Goal: Task Accomplishment & Management: Use online tool/utility

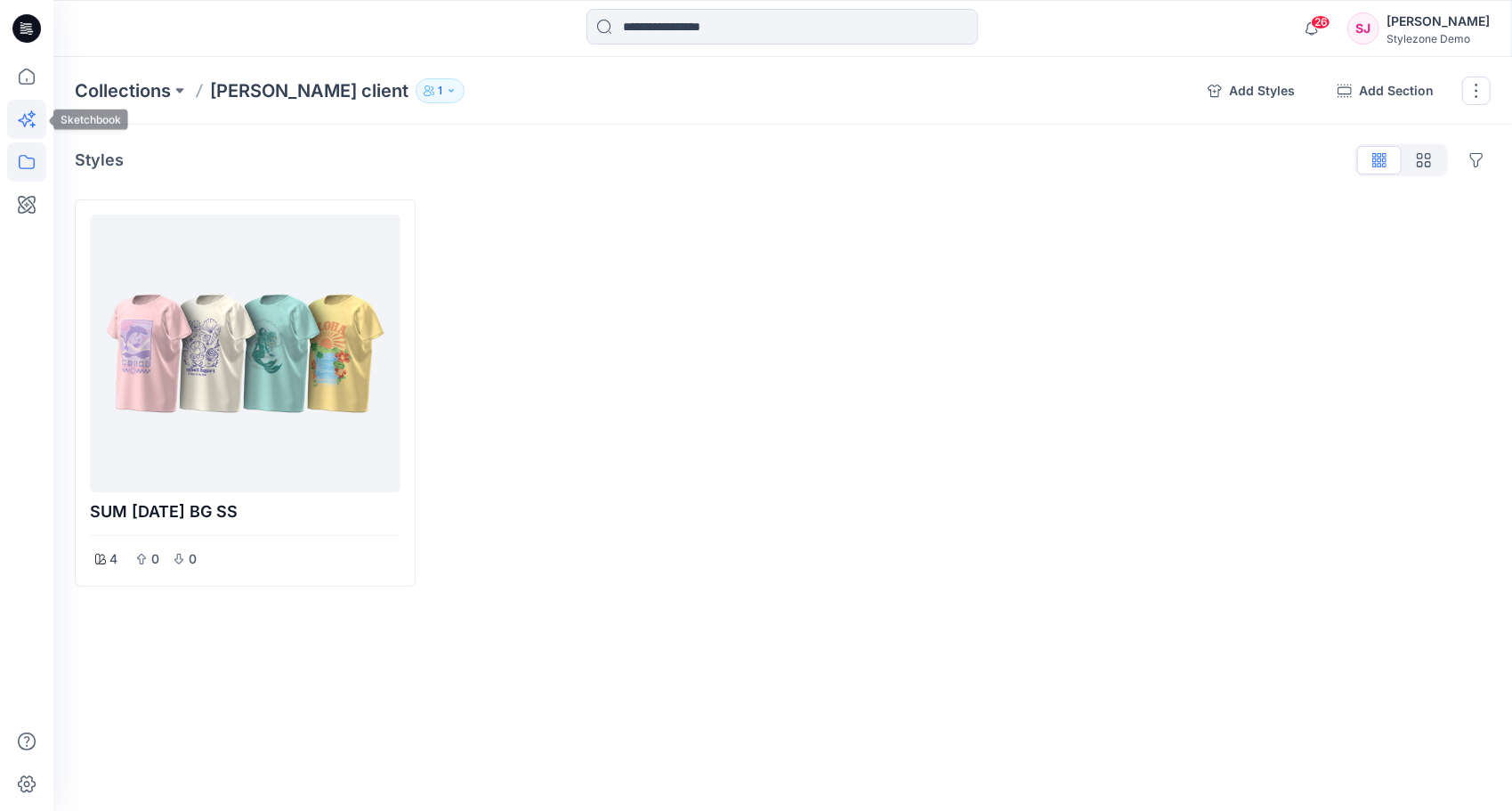
click at [23, 113] on icon at bounding box center [26, 118] width 39 height 39
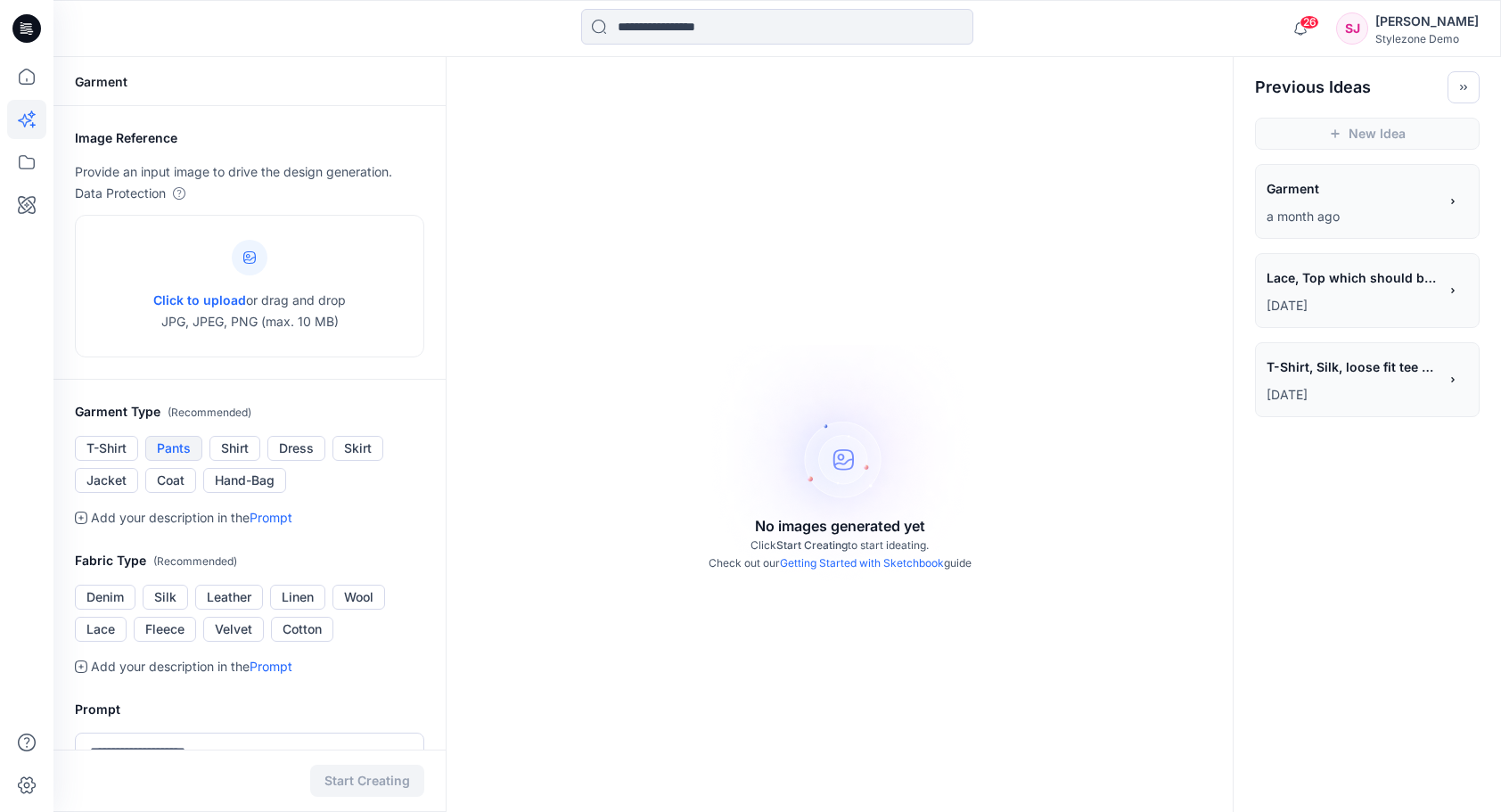
click at [176, 446] on button "Pants" at bounding box center [173, 448] width 57 height 25
click at [290, 519] on link "Prompt" at bounding box center [270, 517] width 43 height 15
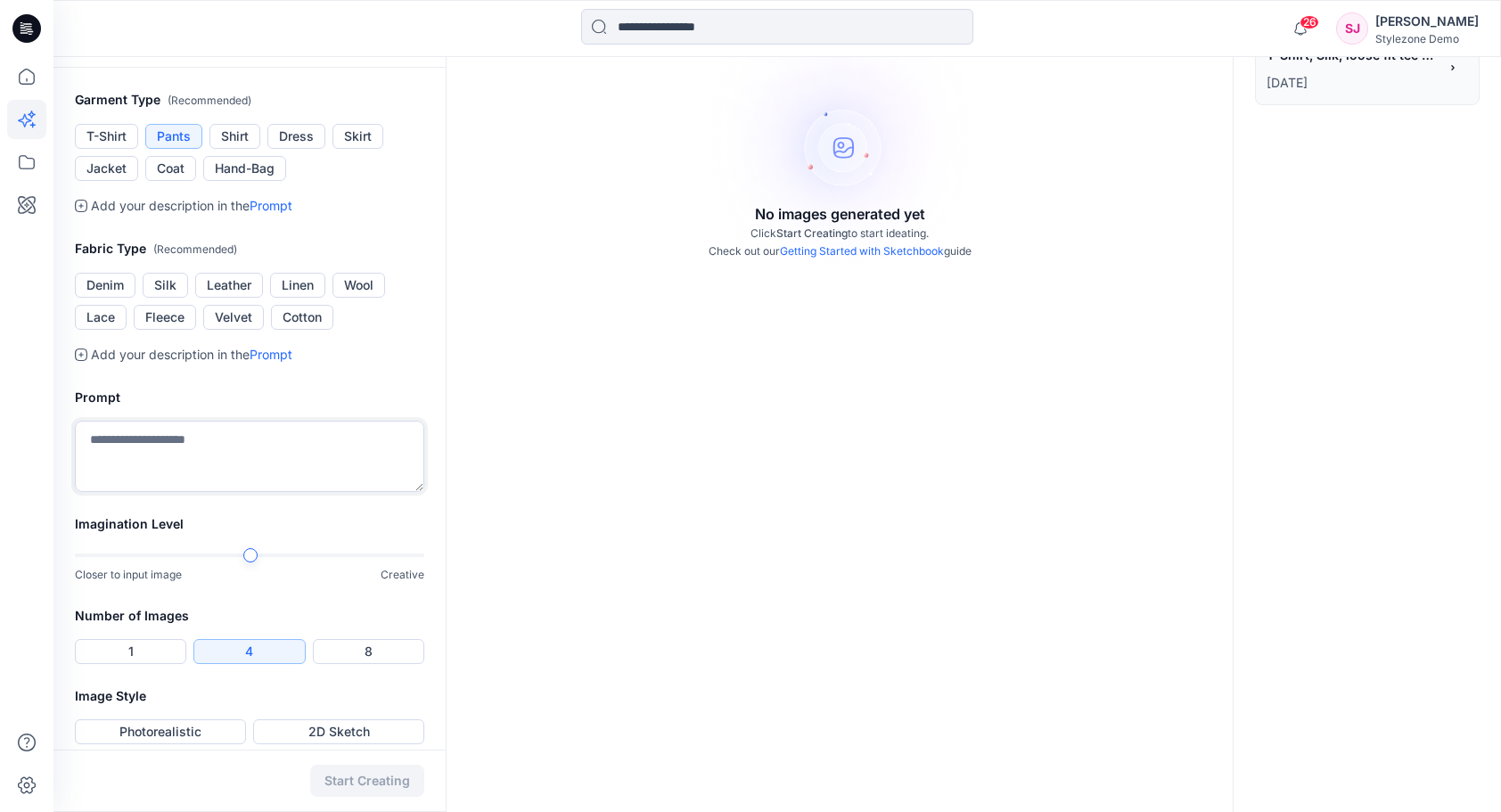
scroll to position [326, 0]
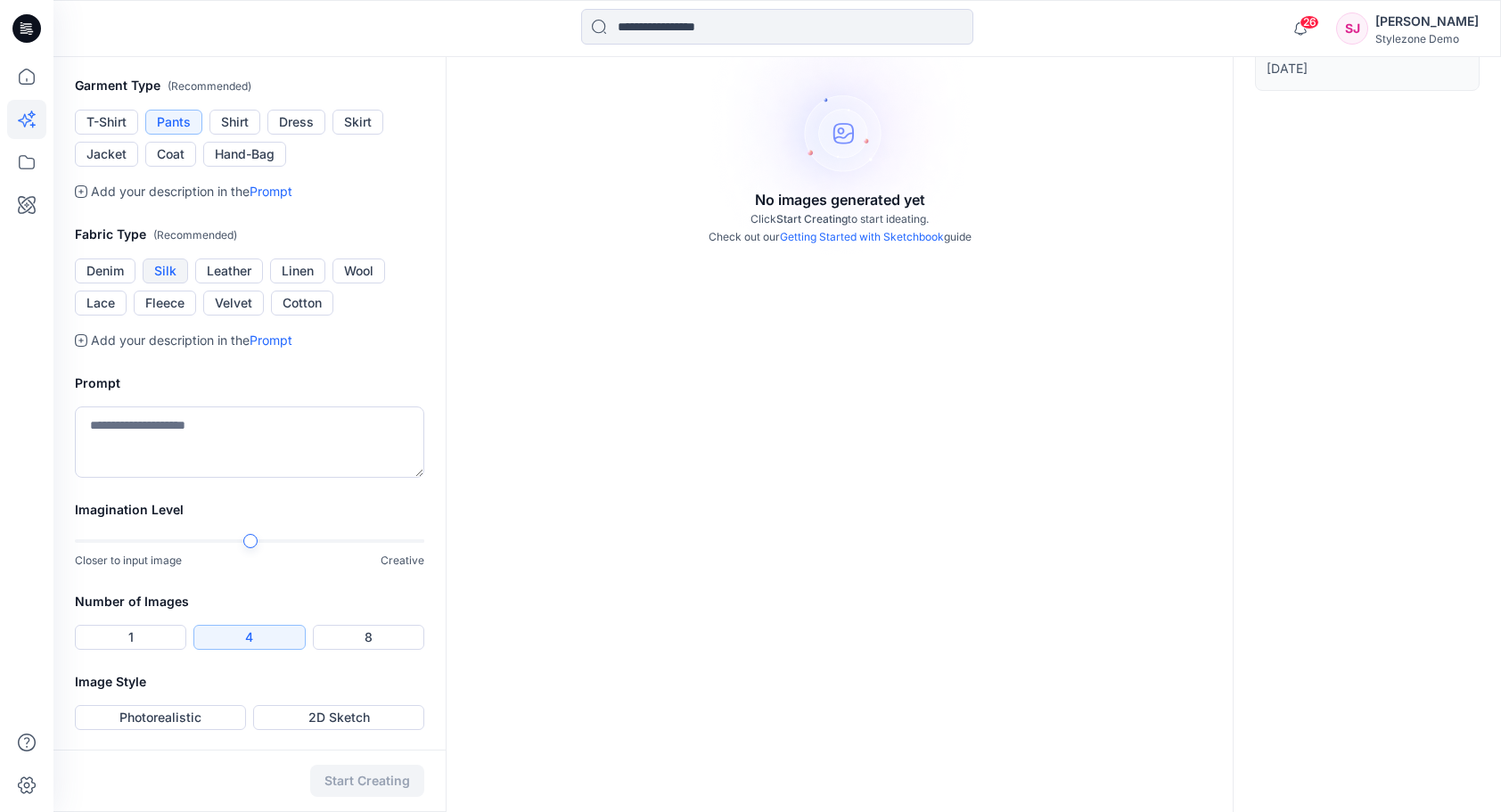
click at [171, 274] on button "Silk" at bounding box center [166, 271] width 45 height 25
click at [236, 429] on textarea at bounding box center [249, 442] width 350 height 71
type textarea "*"
type textarea "**********"
click at [207, 719] on button "Photorealistic" at bounding box center [160, 717] width 172 height 25
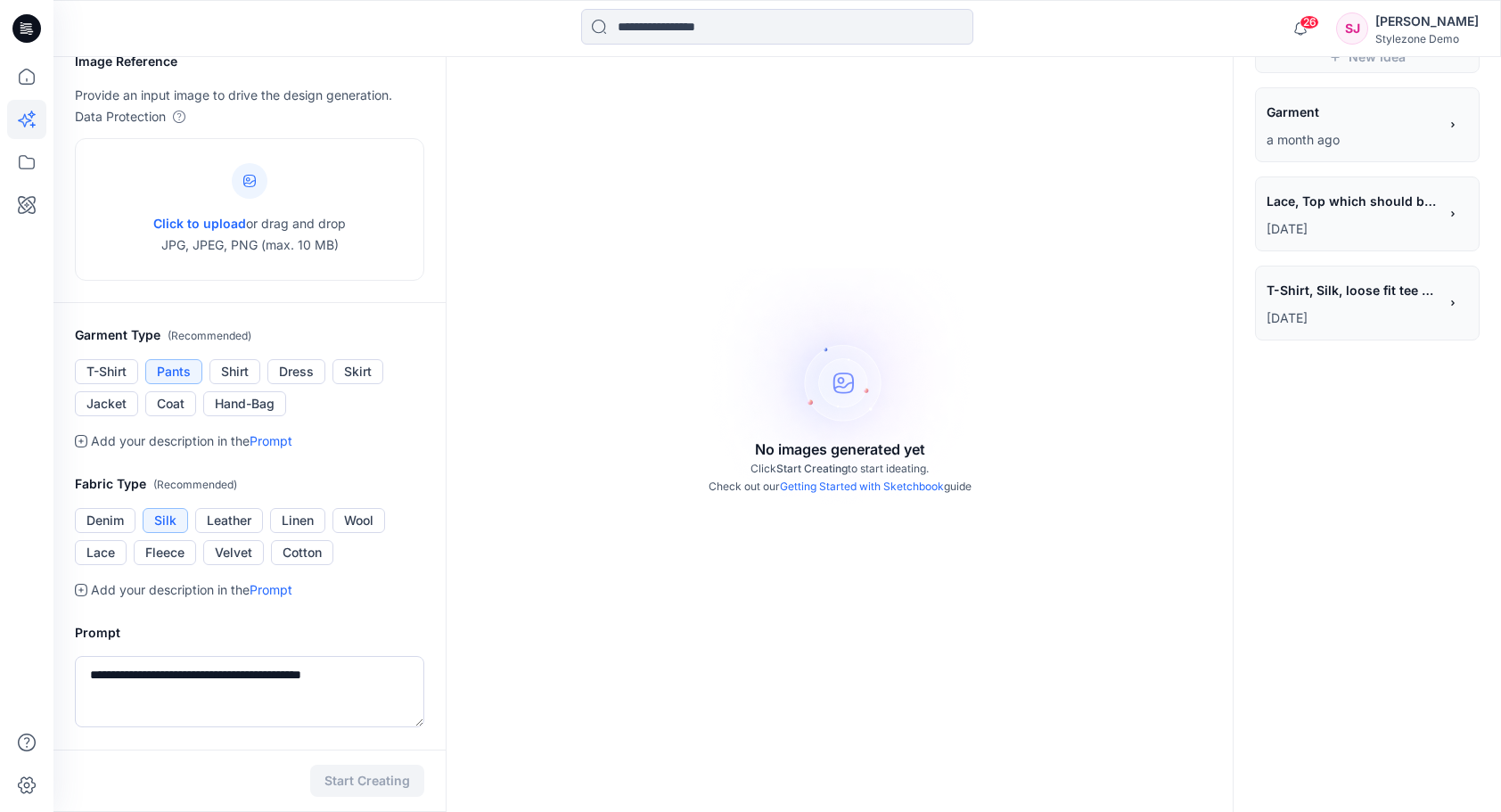
scroll to position [0, 0]
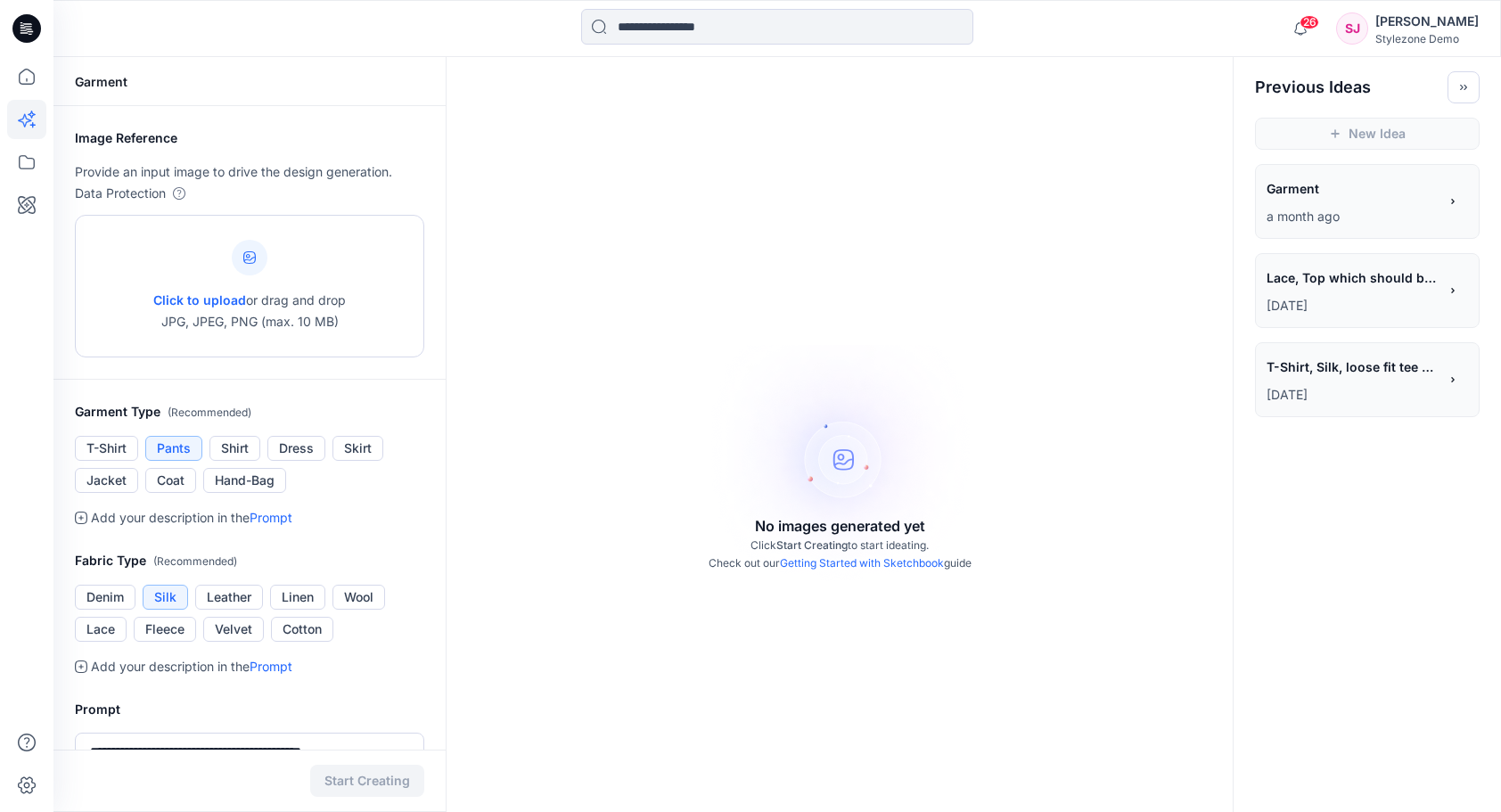
click at [233, 298] on span "Click to upload" at bounding box center [200, 300] width 93 height 15
type input "**********"
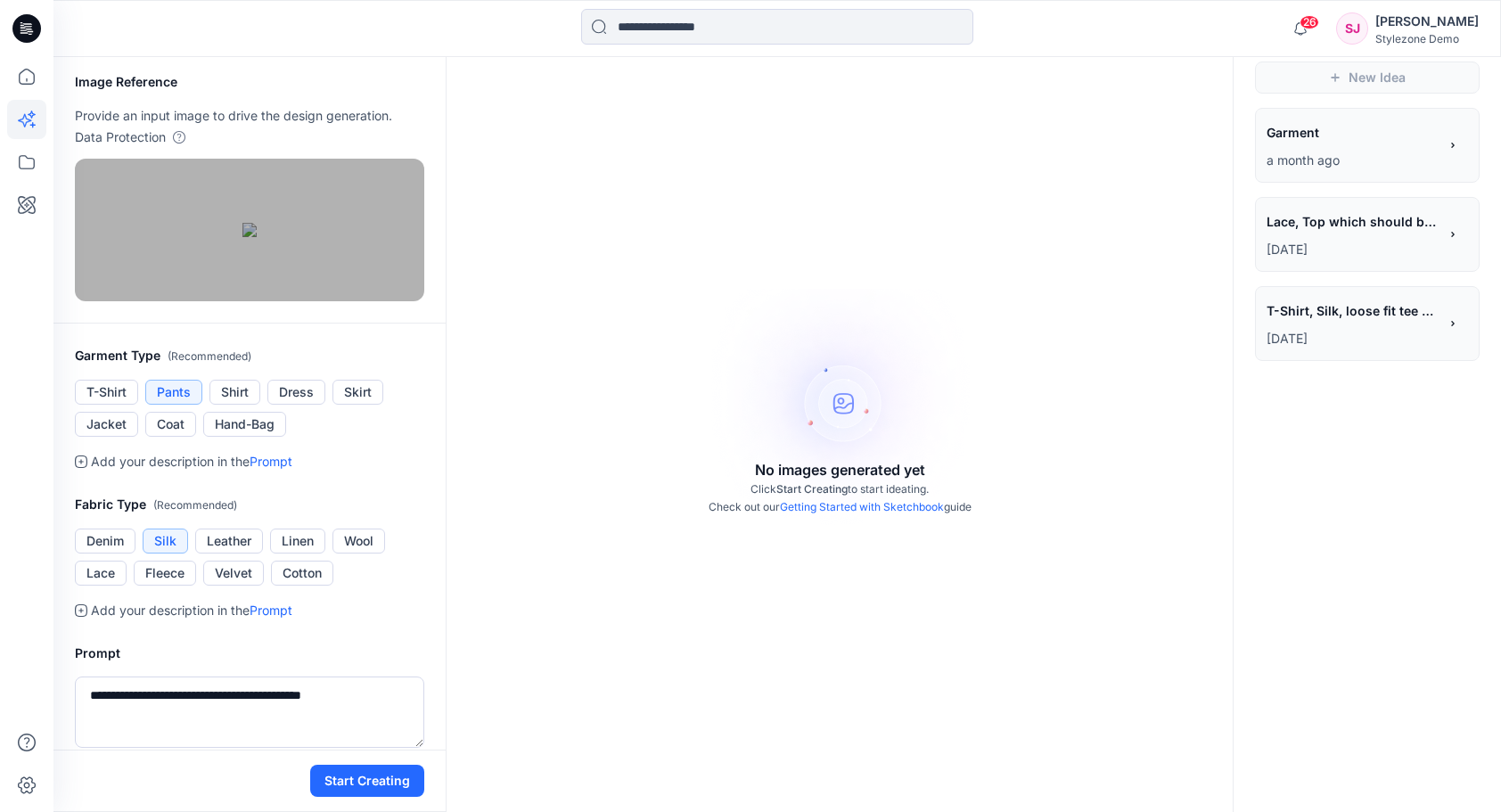
scroll to position [267, 0]
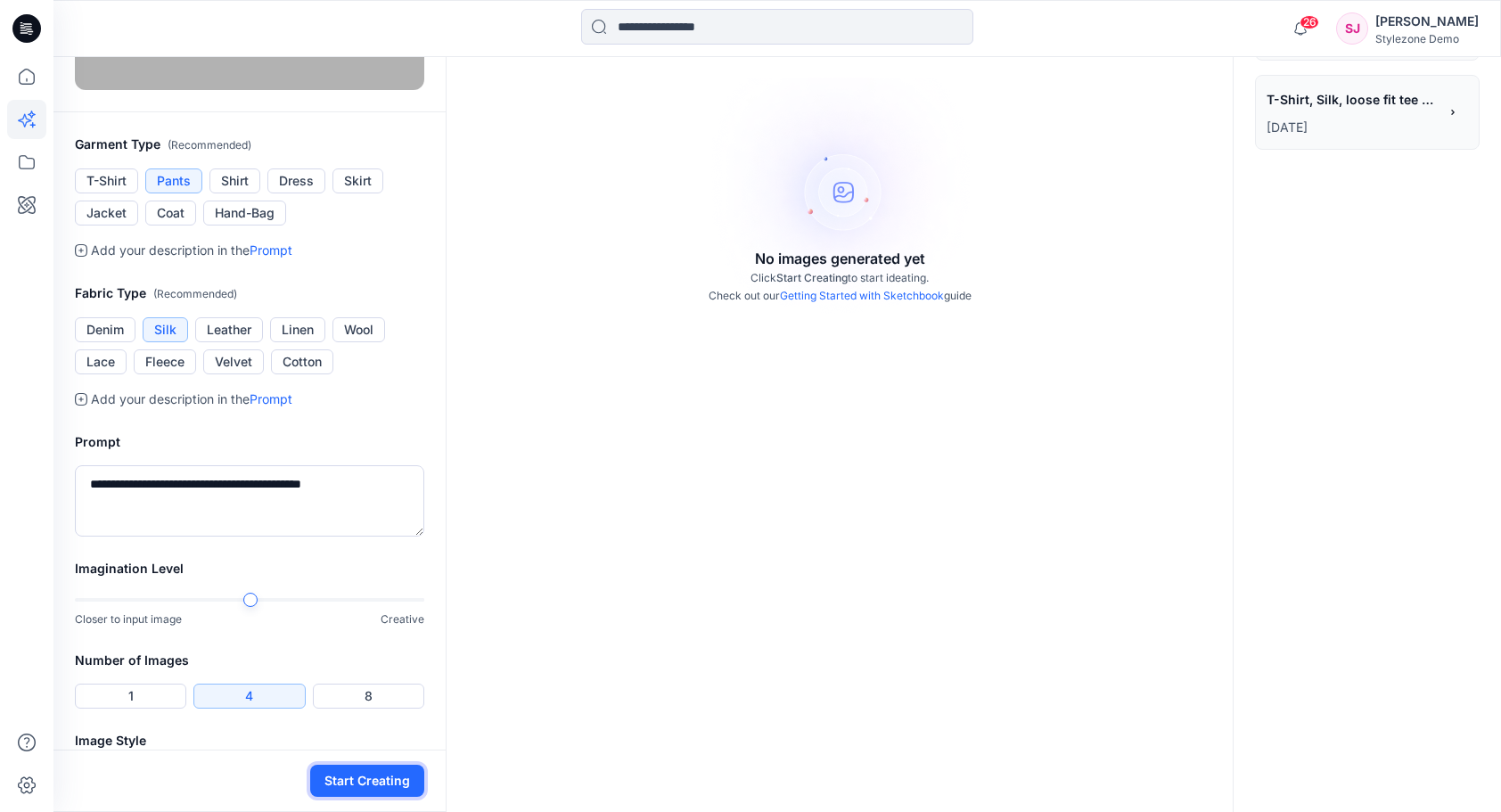
click at [370, 780] on button "Start Creating" at bounding box center [367, 781] width 114 height 32
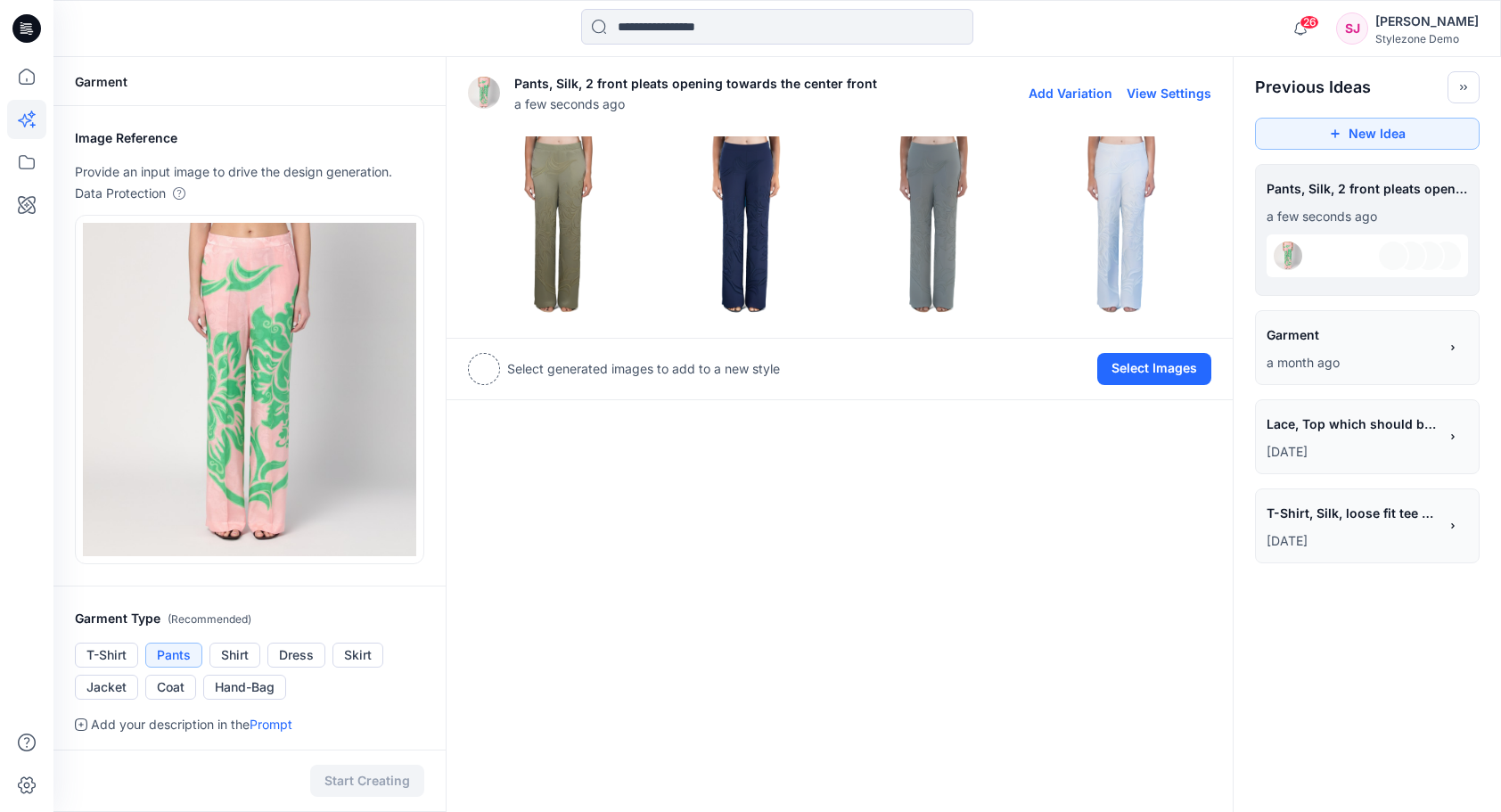
click at [582, 191] on img at bounding box center [558, 226] width 179 height 179
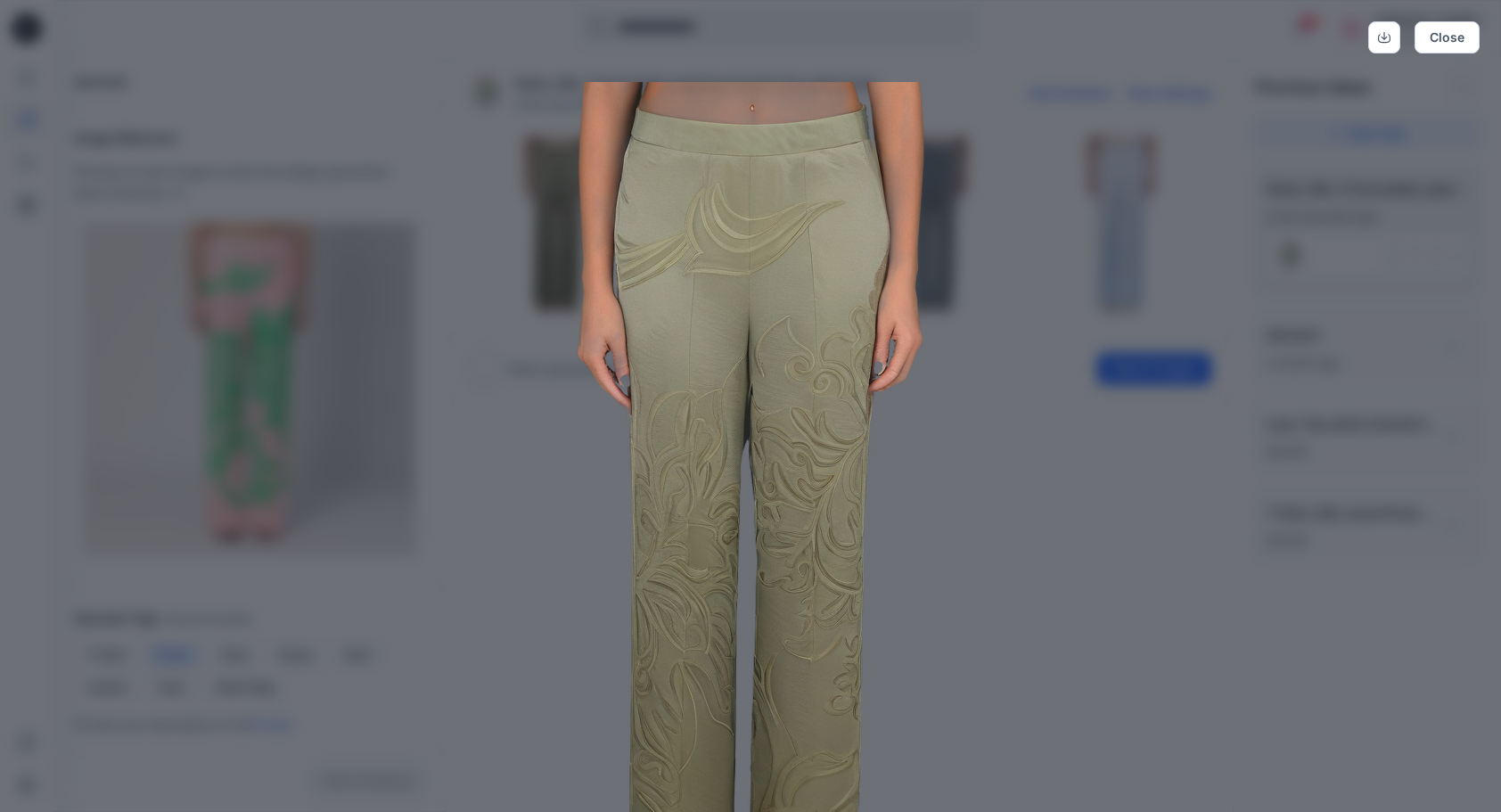
click at [1024, 426] on img at bounding box center [750, 538] width 913 height 912
click at [1022, 417] on img at bounding box center [750, 538] width 913 height 912
click at [1454, 35] on button "Close" at bounding box center [1447, 38] width 65 height 32
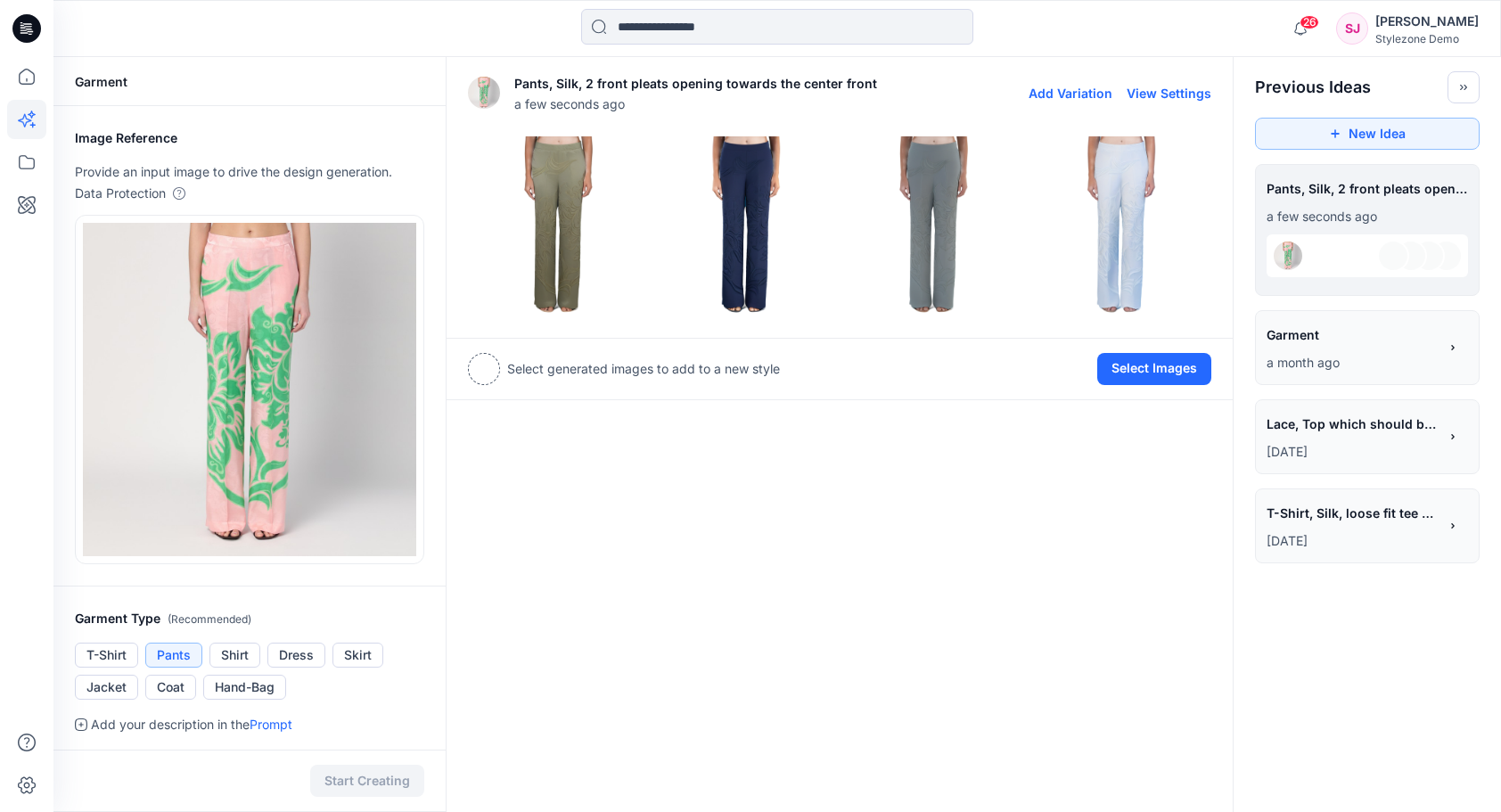
click at [754, 191] on img at bounding box center [746, 226] width 179 height 179
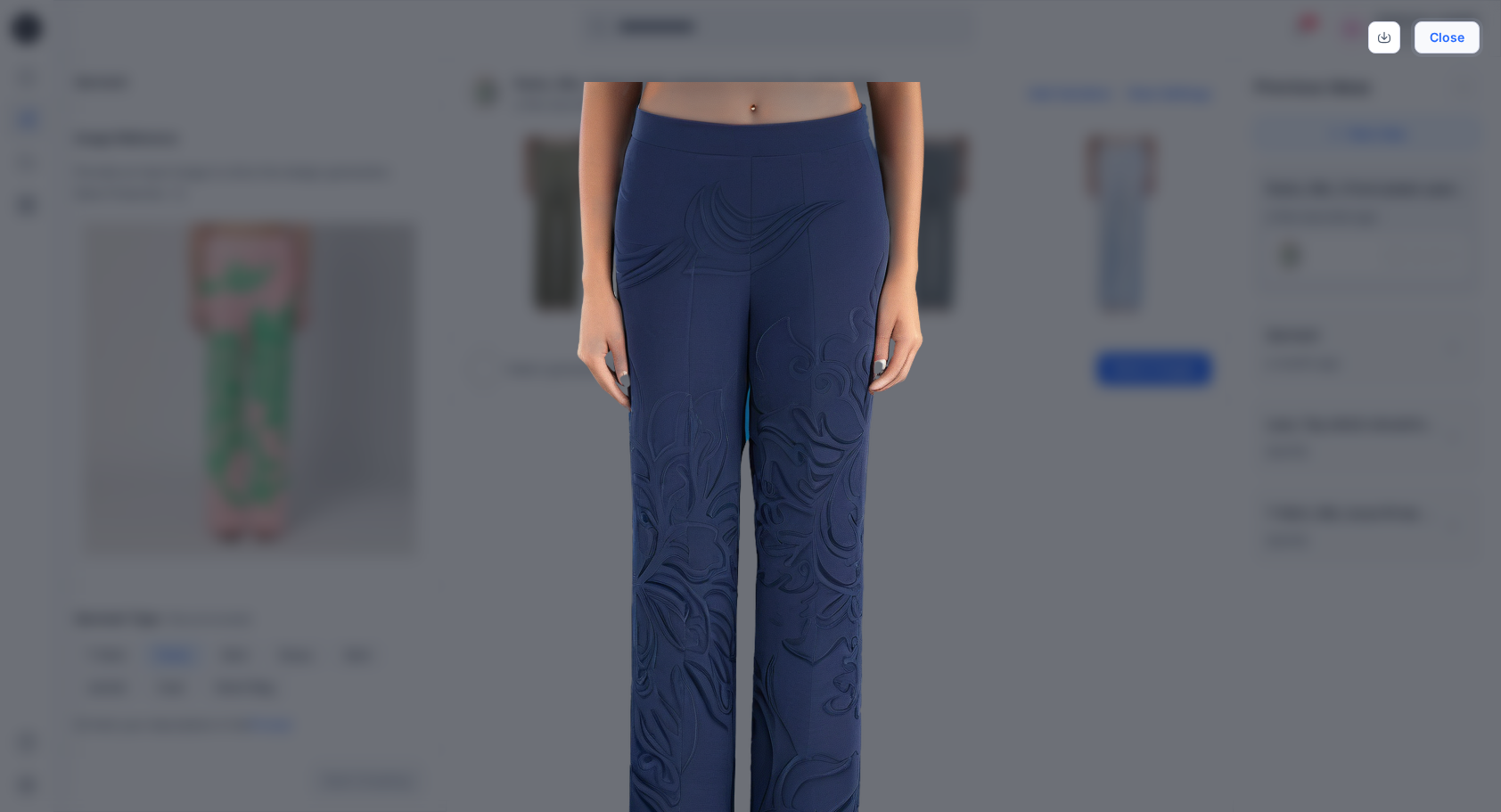
click at [1442, 50] on button "Close" at bounding box center [1447, 38] width 65 height 32
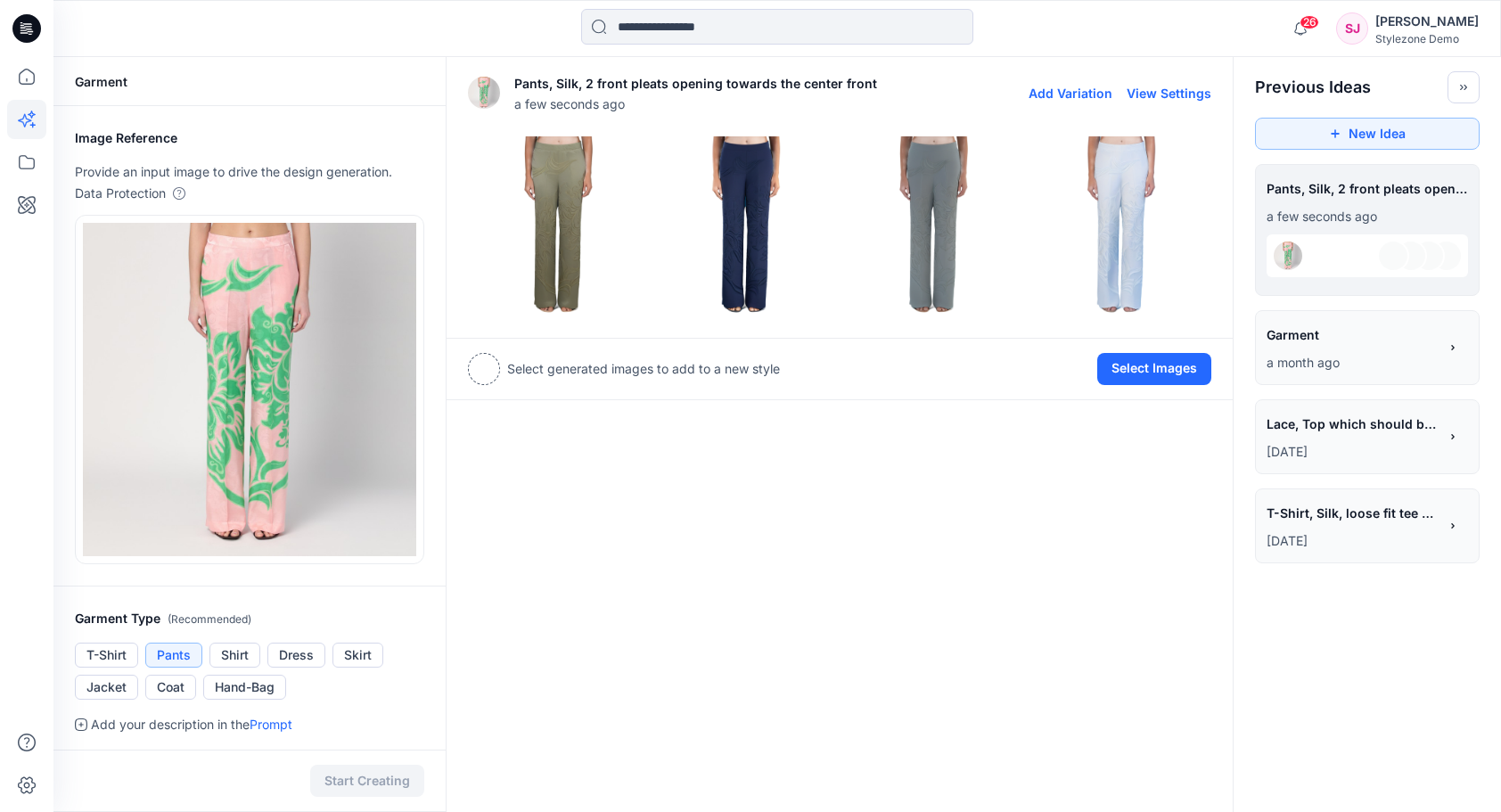
click at [934, 196] on img at bounding box center [933, 226] width 179 height 179
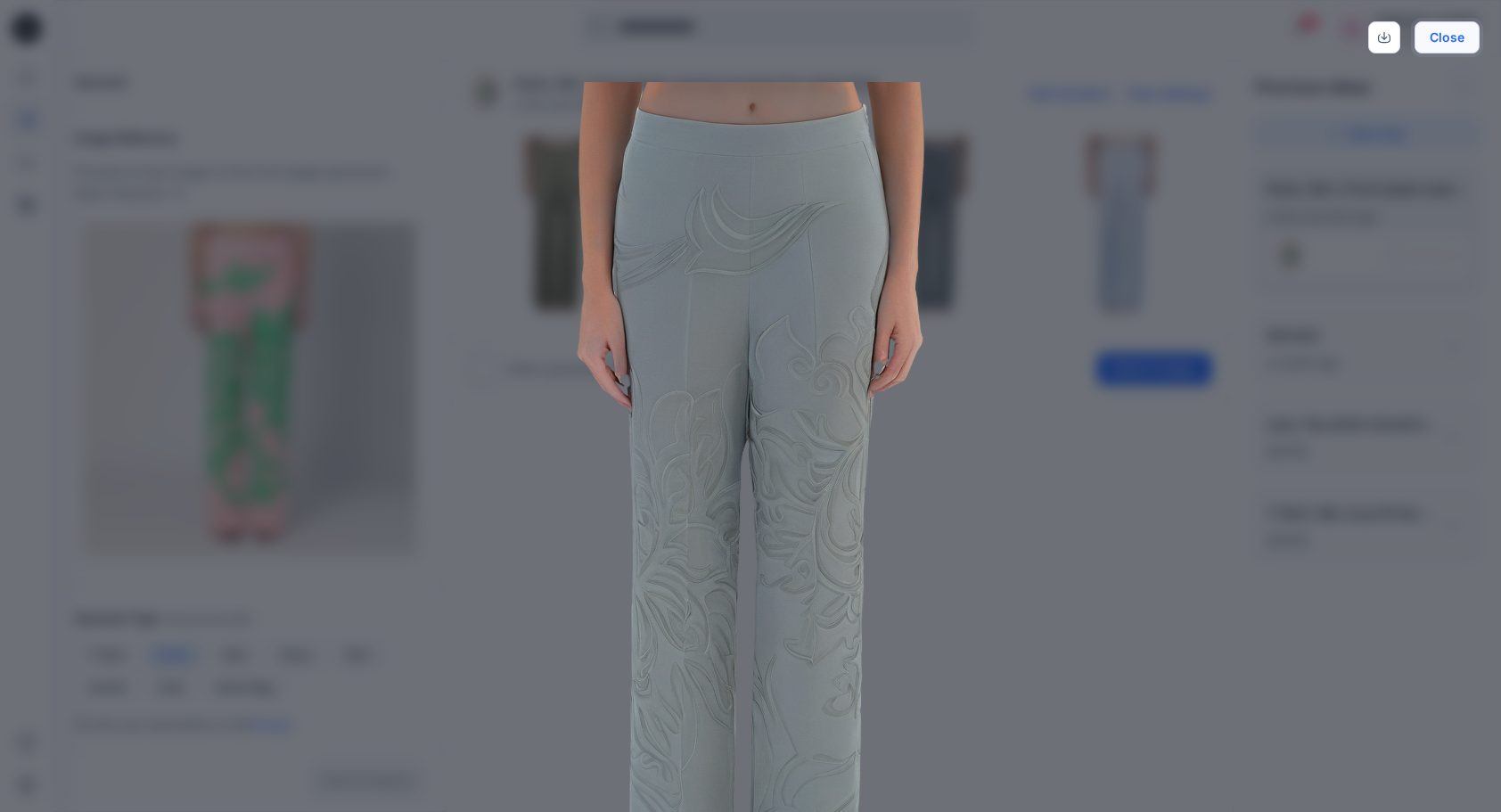
click at [1451, 43] on button "Close" at bounding box center [1447, 38] width 65 height 32
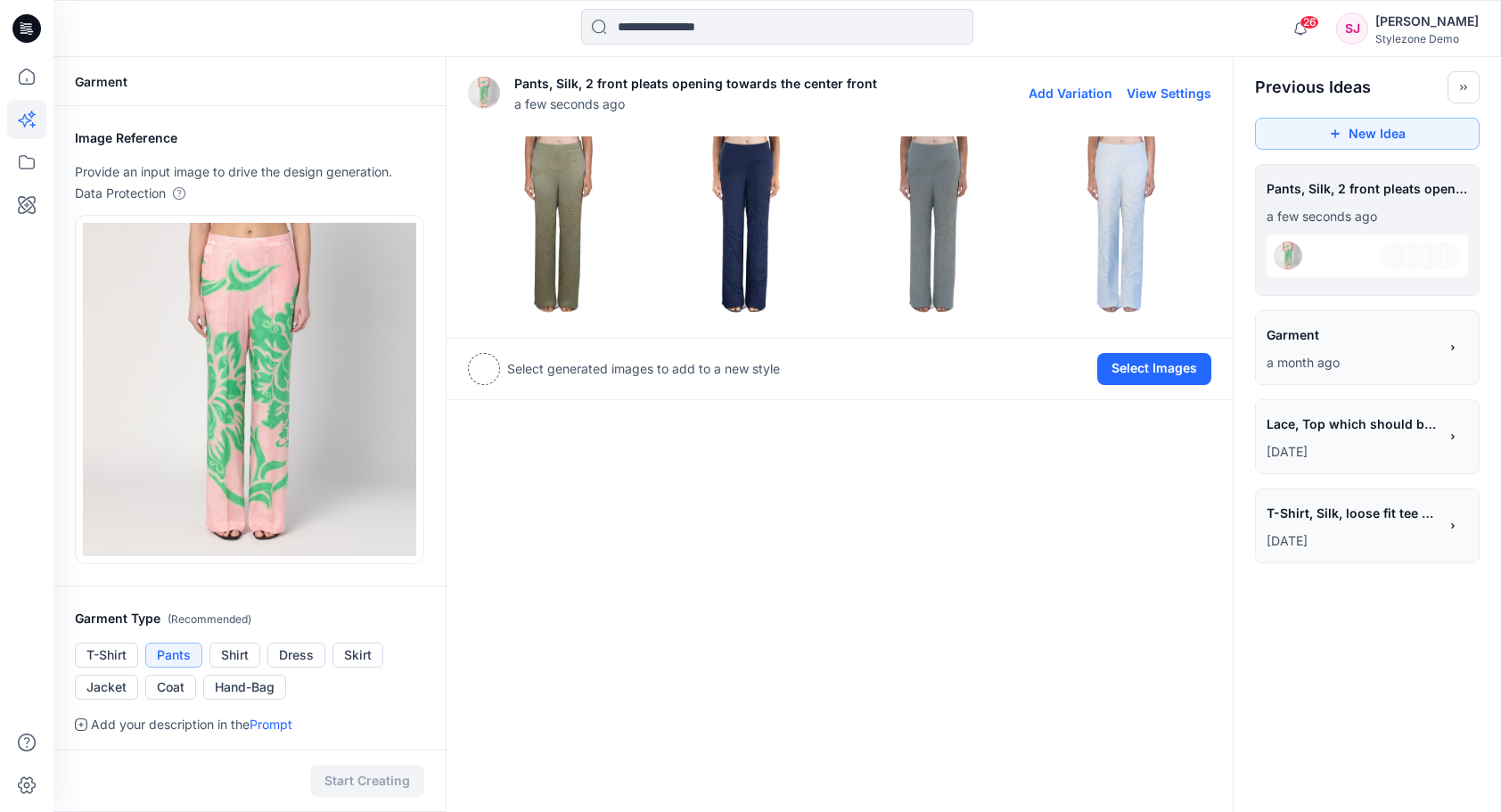
click at [1132, 188] on img at bounding box center [1121, 226] width 179 height 179
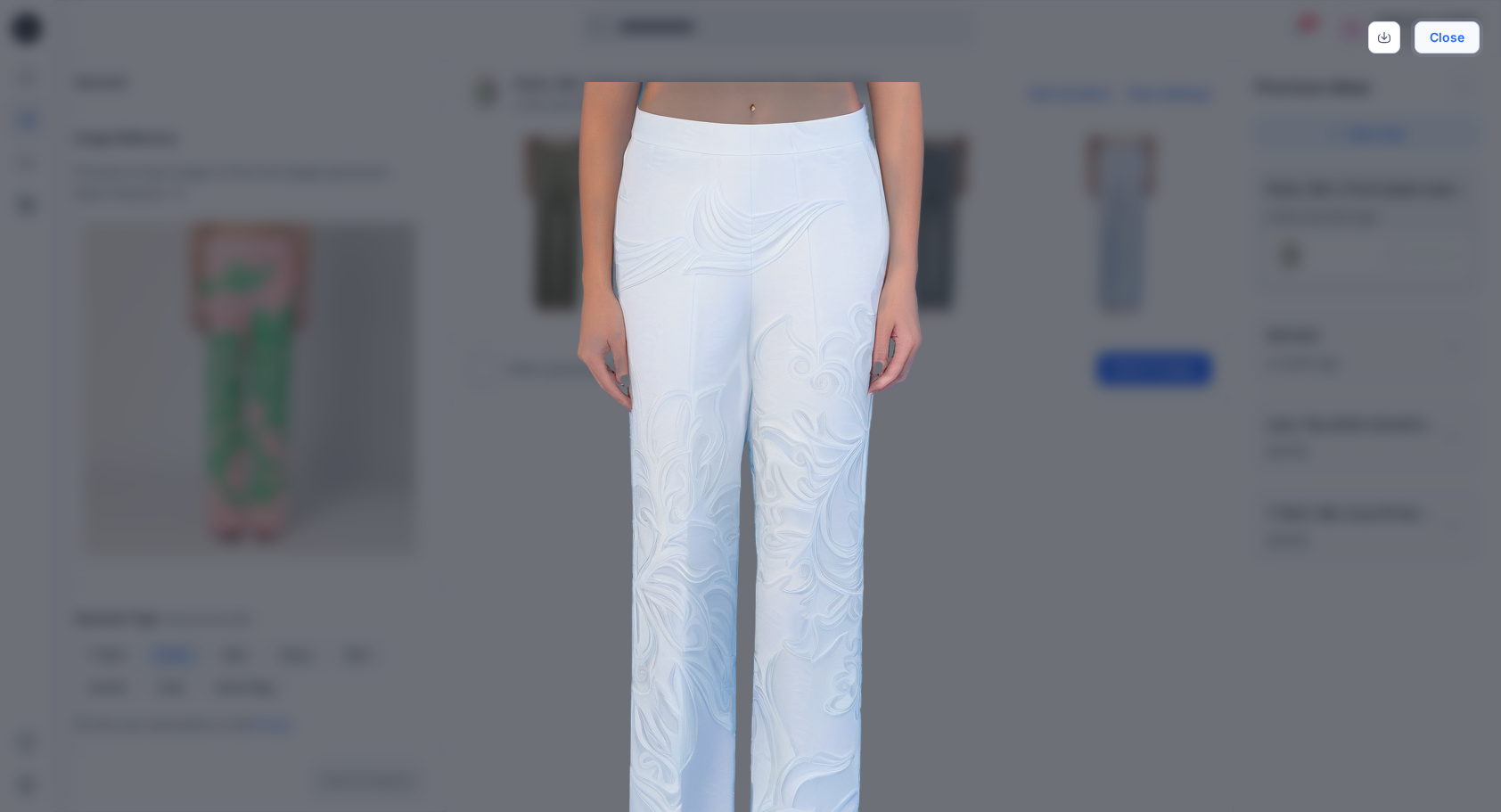
click at [1439, 43] on button "Close" at bounding box center [1447, 38] width 65 height 32
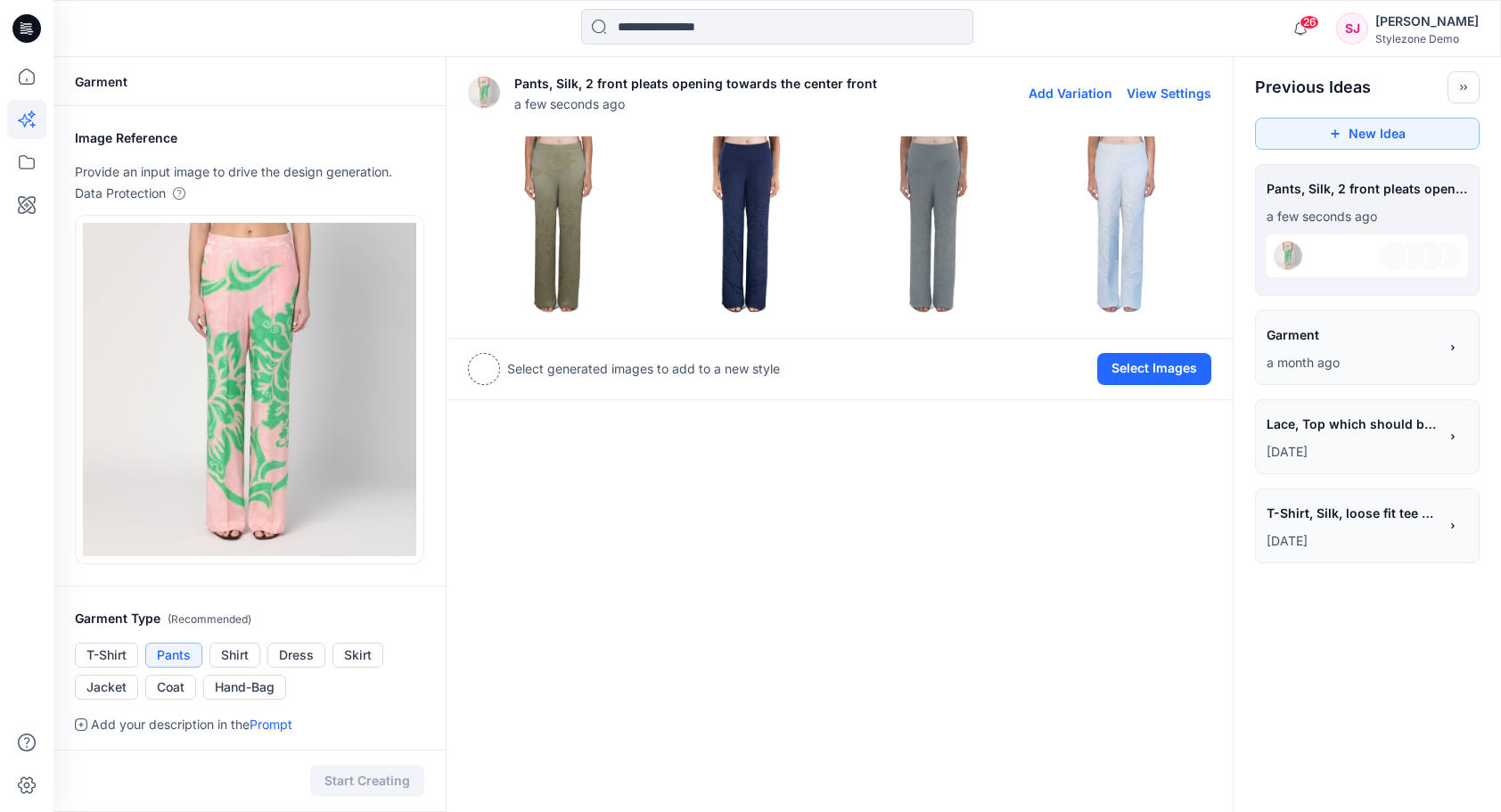
click at [569, 220] on img at bounding box center [558, 226] width 179 height 179
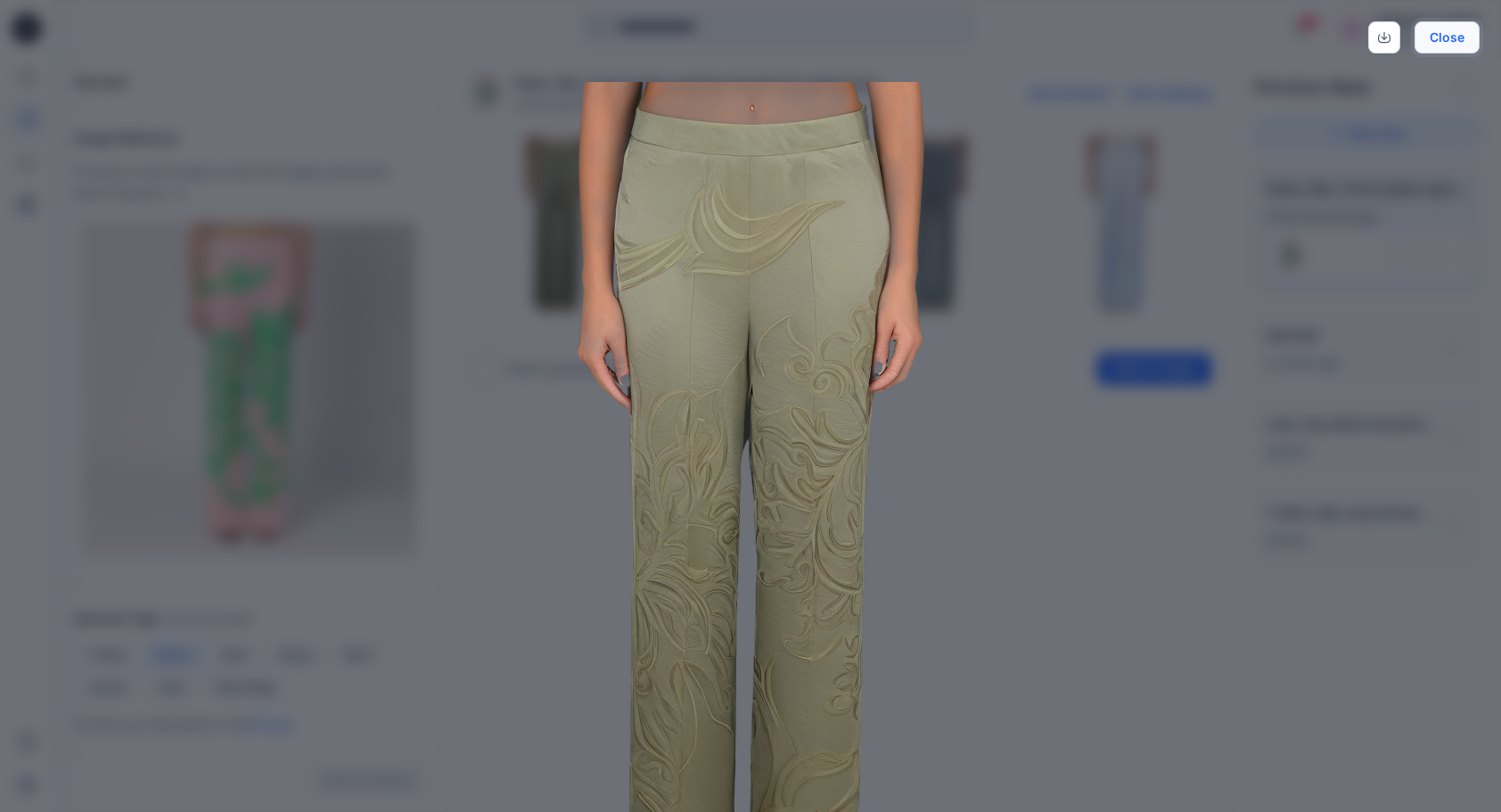
click at [1450, 40] on button "Close" at bounding box center [1447, 38] width 65 height 32
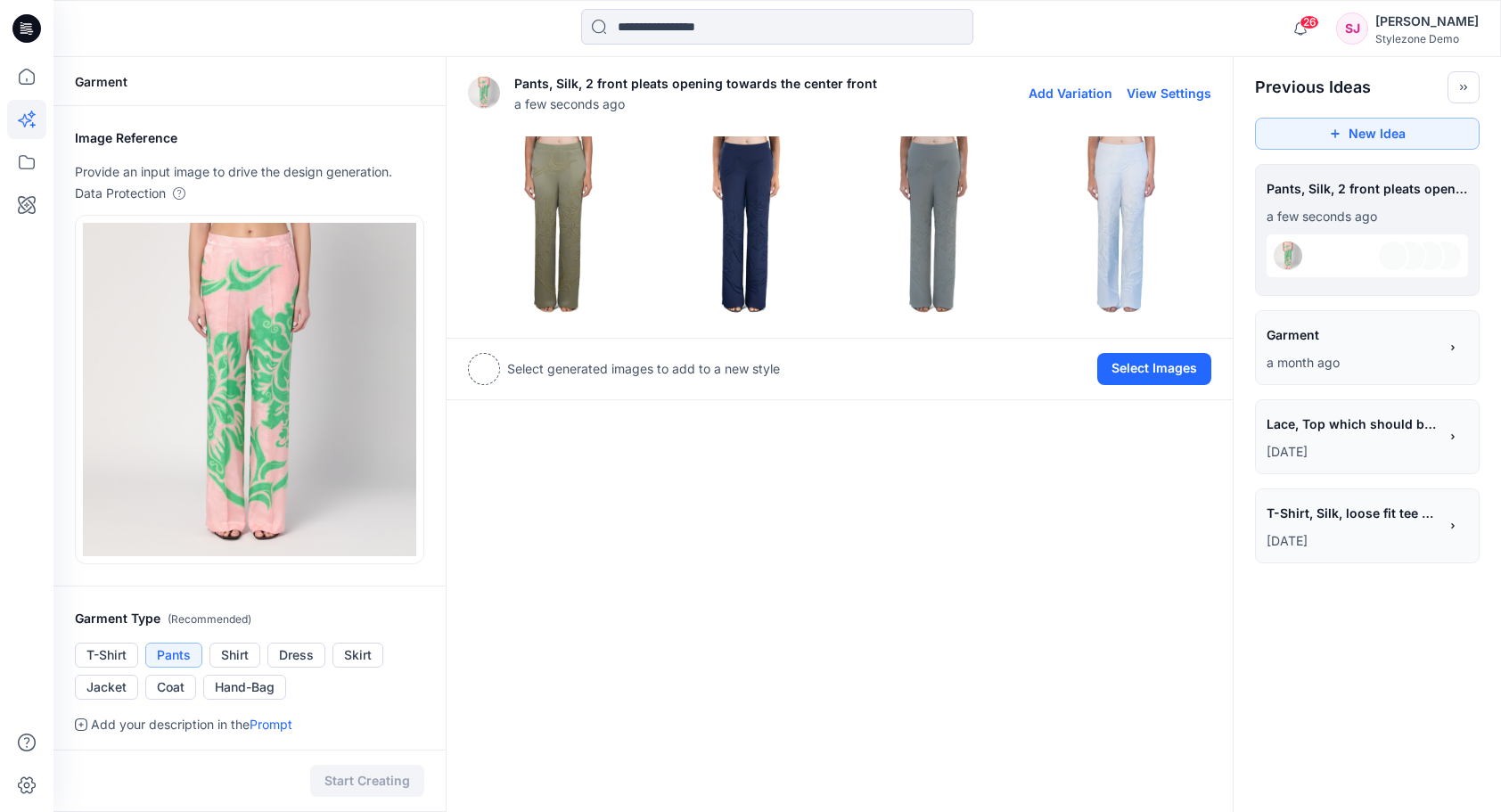
click at [604, 225] on img at bounding box center [558, 226] width 179 height 179
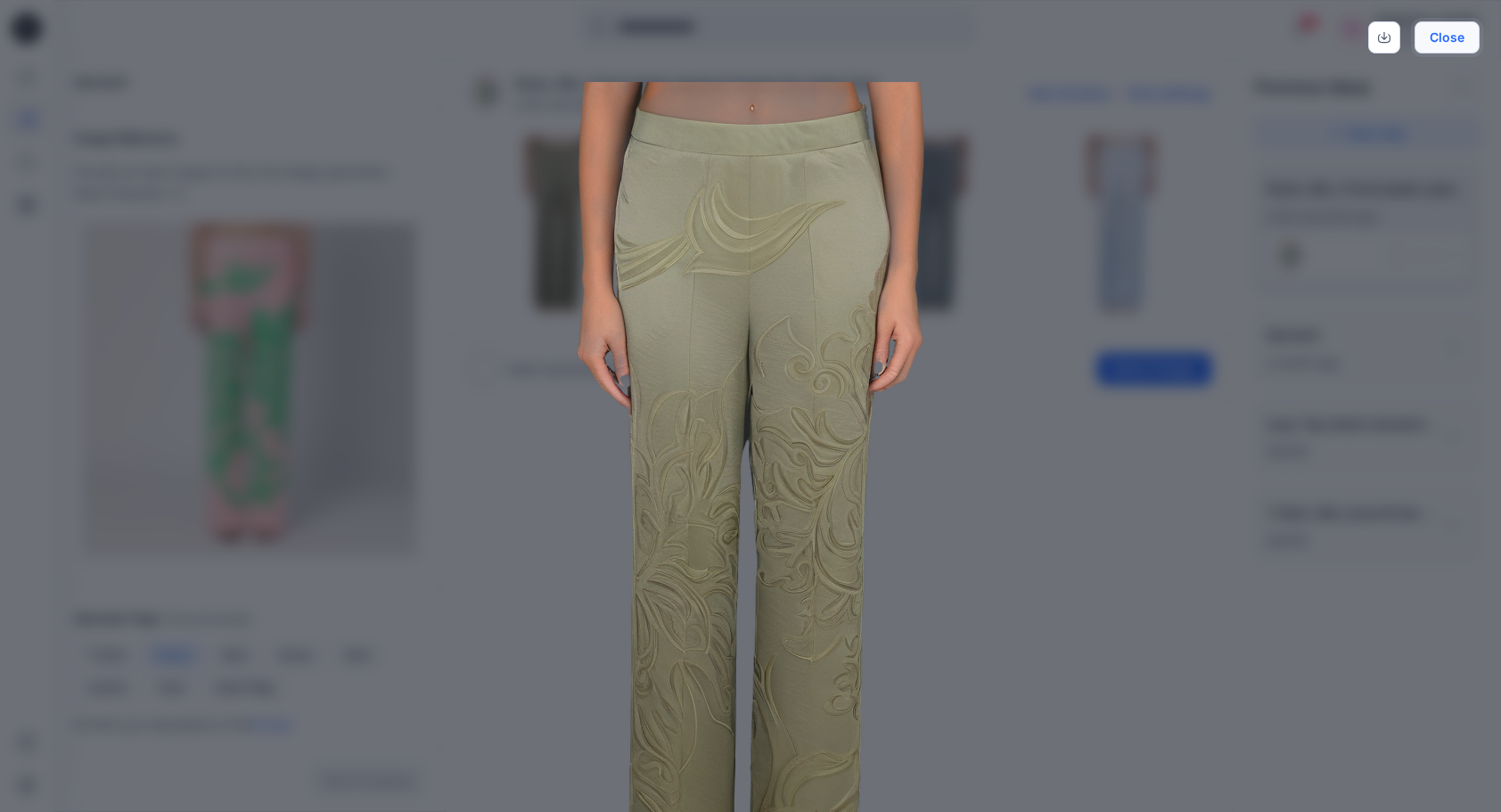
click at [1466, 35] on button "Close" at bounding box center [1447, 38] width 65 height 32
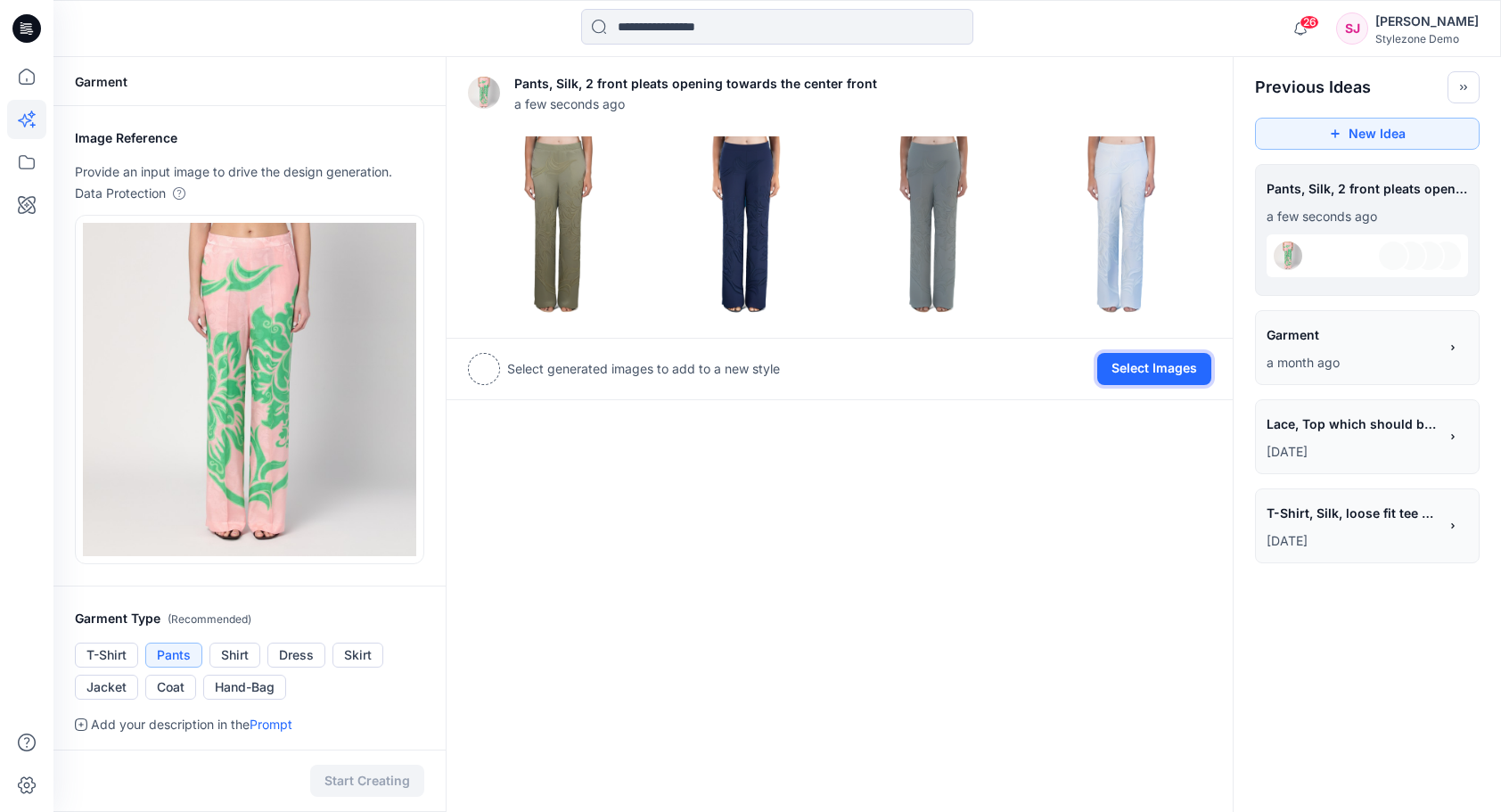
click at [1180, 369] on button "Select Images" at bounding box center [1154, 370] width 114 height 32
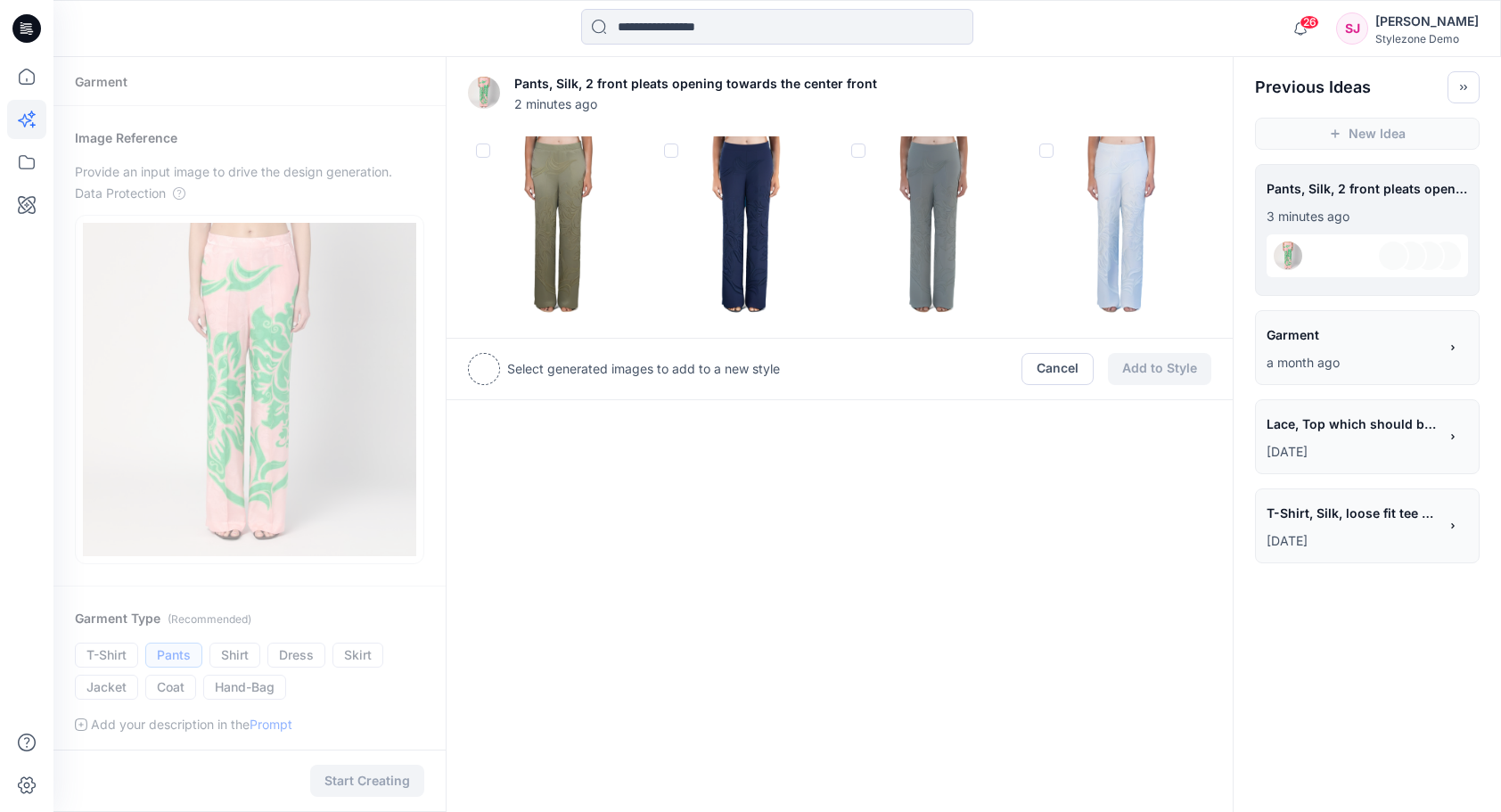
click at [483, 152] on span at bounding box center [482, 150] width 14 height 14
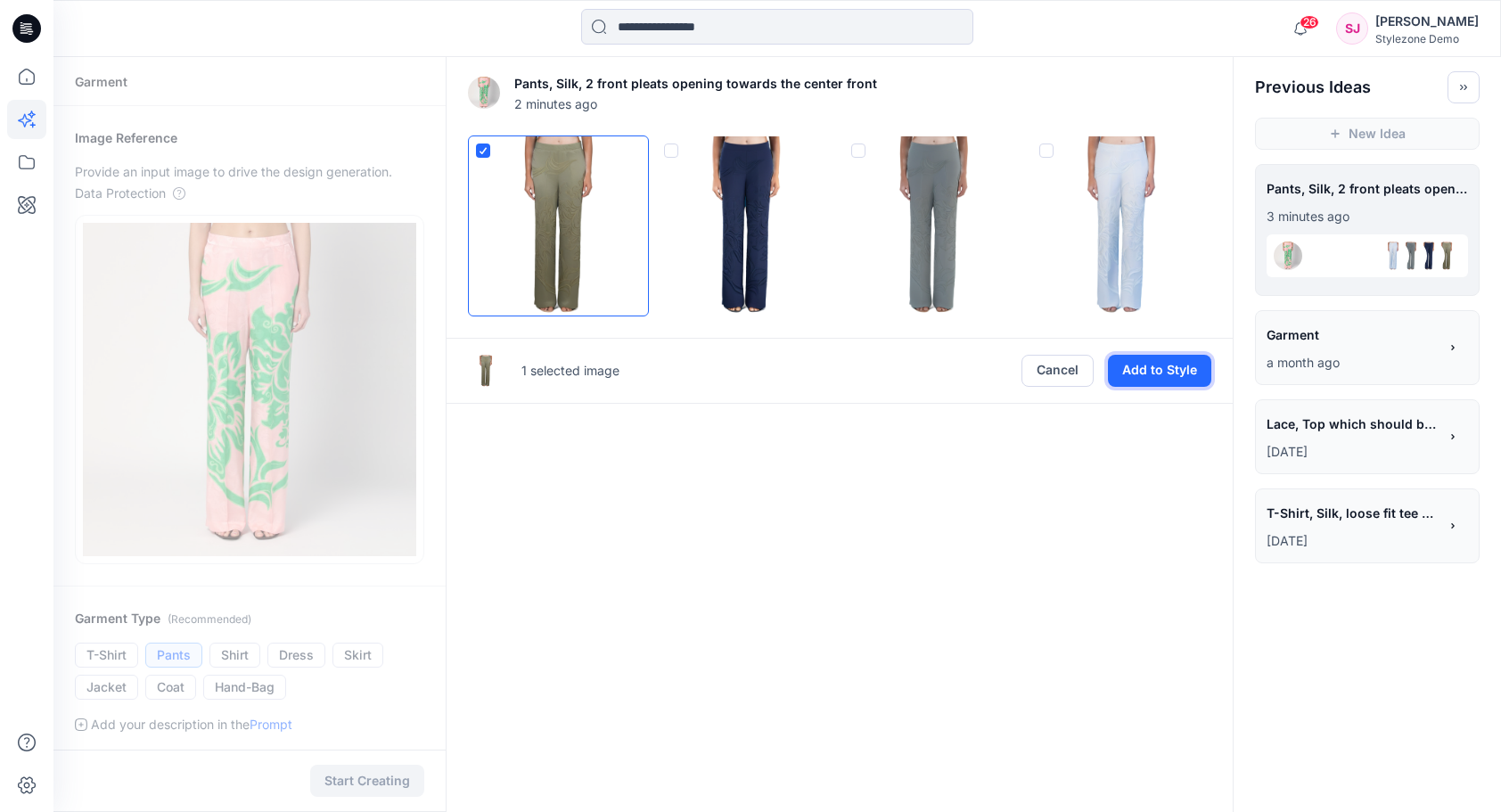
click at [1171, 370] on button "Add to Style" at bounding box center [1159, 370] width 103 height 32
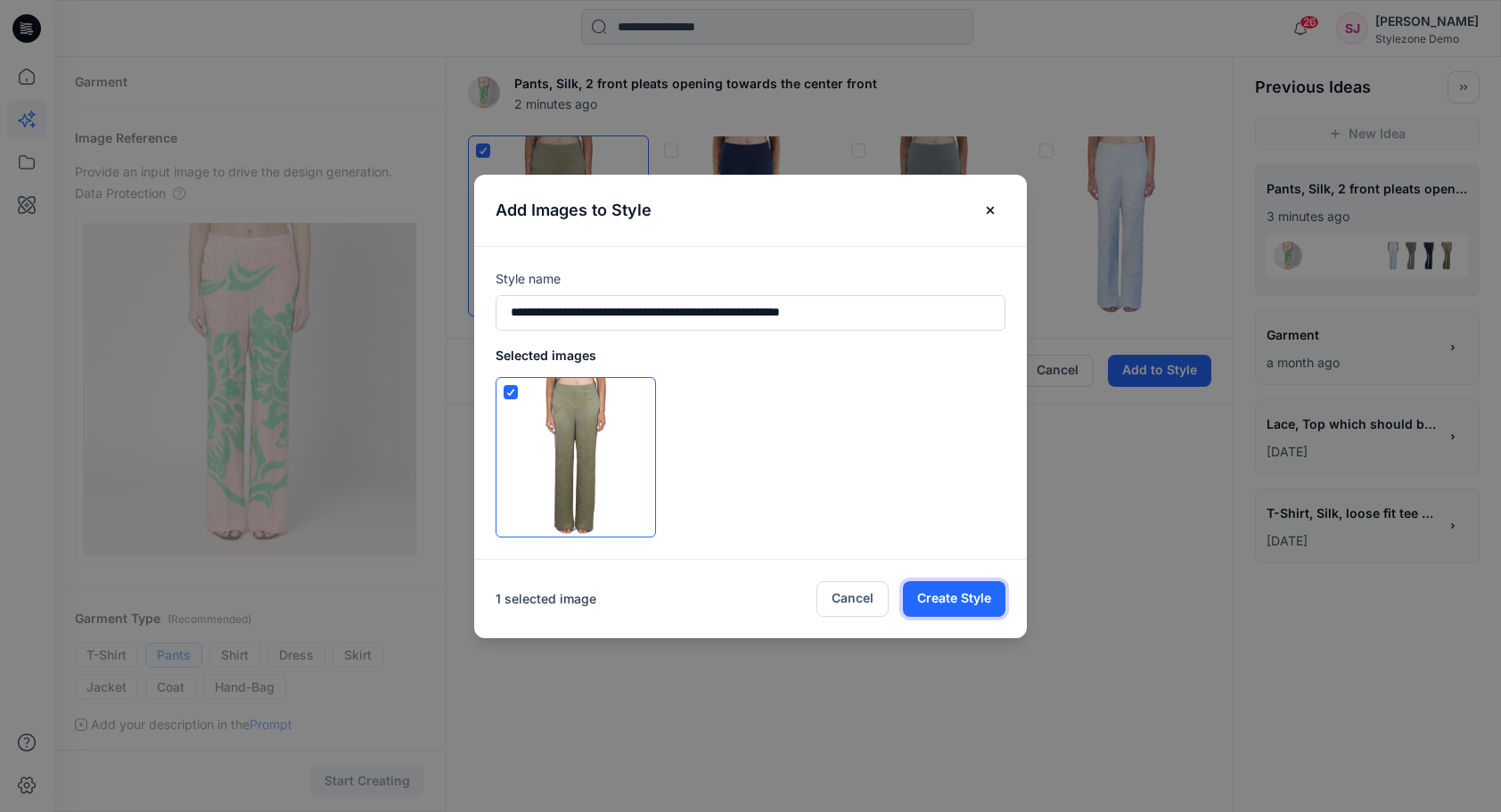
click at [977, 606] on button "Create Style" at bounding box center [954, 599] width 102 height 36
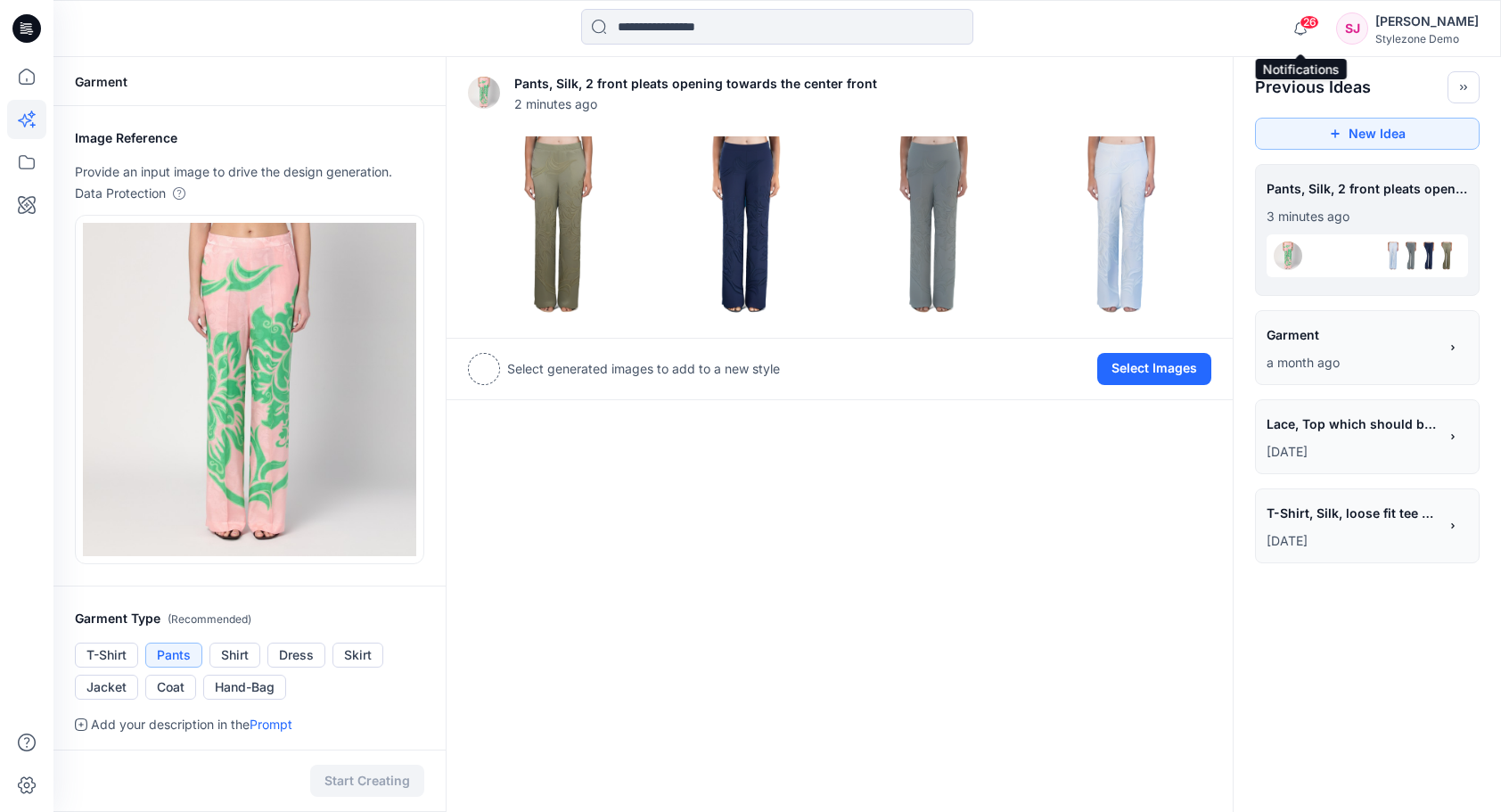
click at [1315, 25] on span "26" at bounding box center [1310, 22] width 20 height 14
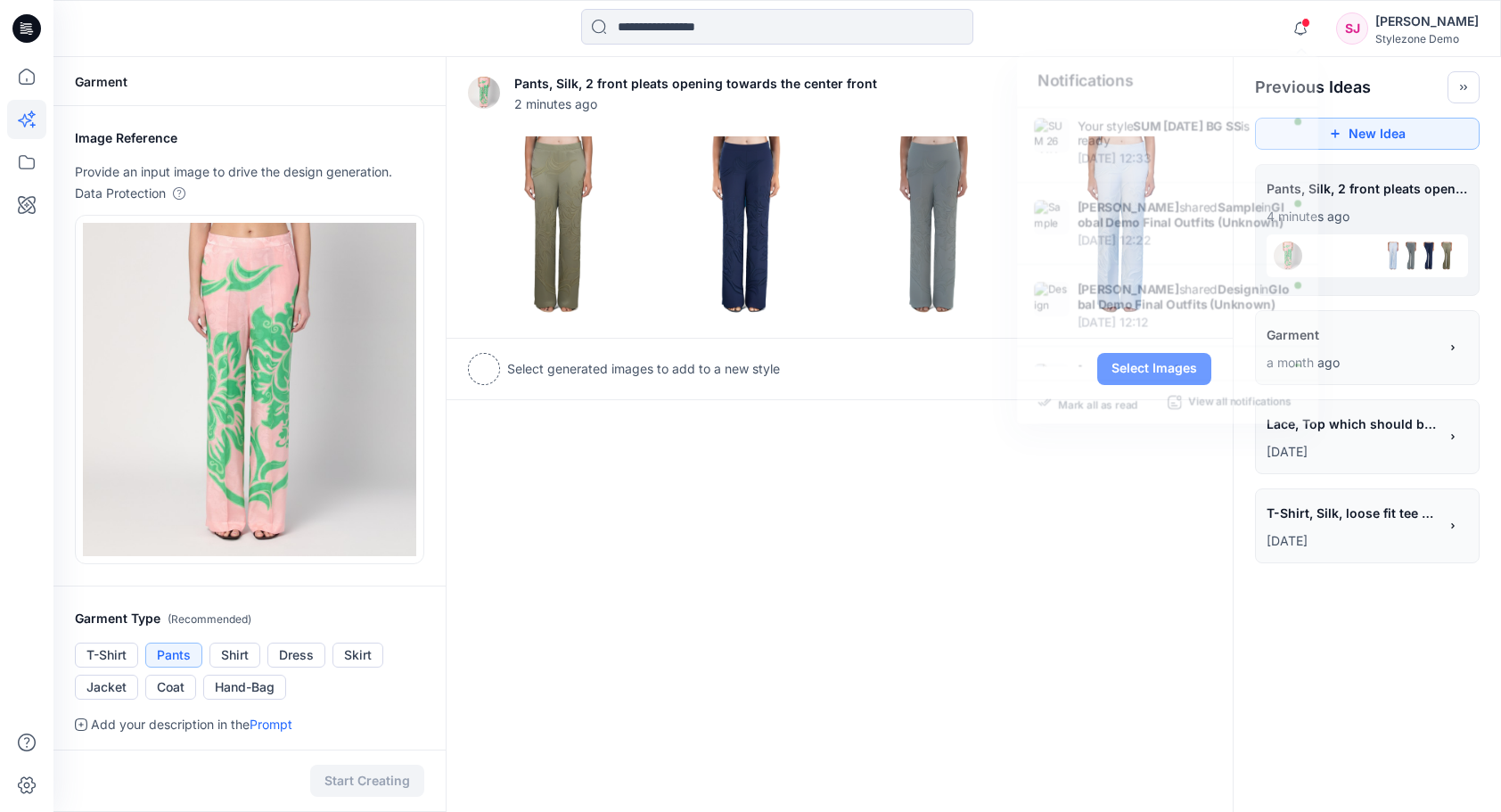
click at [1175, 32] on div "Notifications Your style SUM [DATE] BG SS is ready [DATE] 12:33 [PERSON_NAME] s…" at bounding box center [776, 27] width 1447 height 39
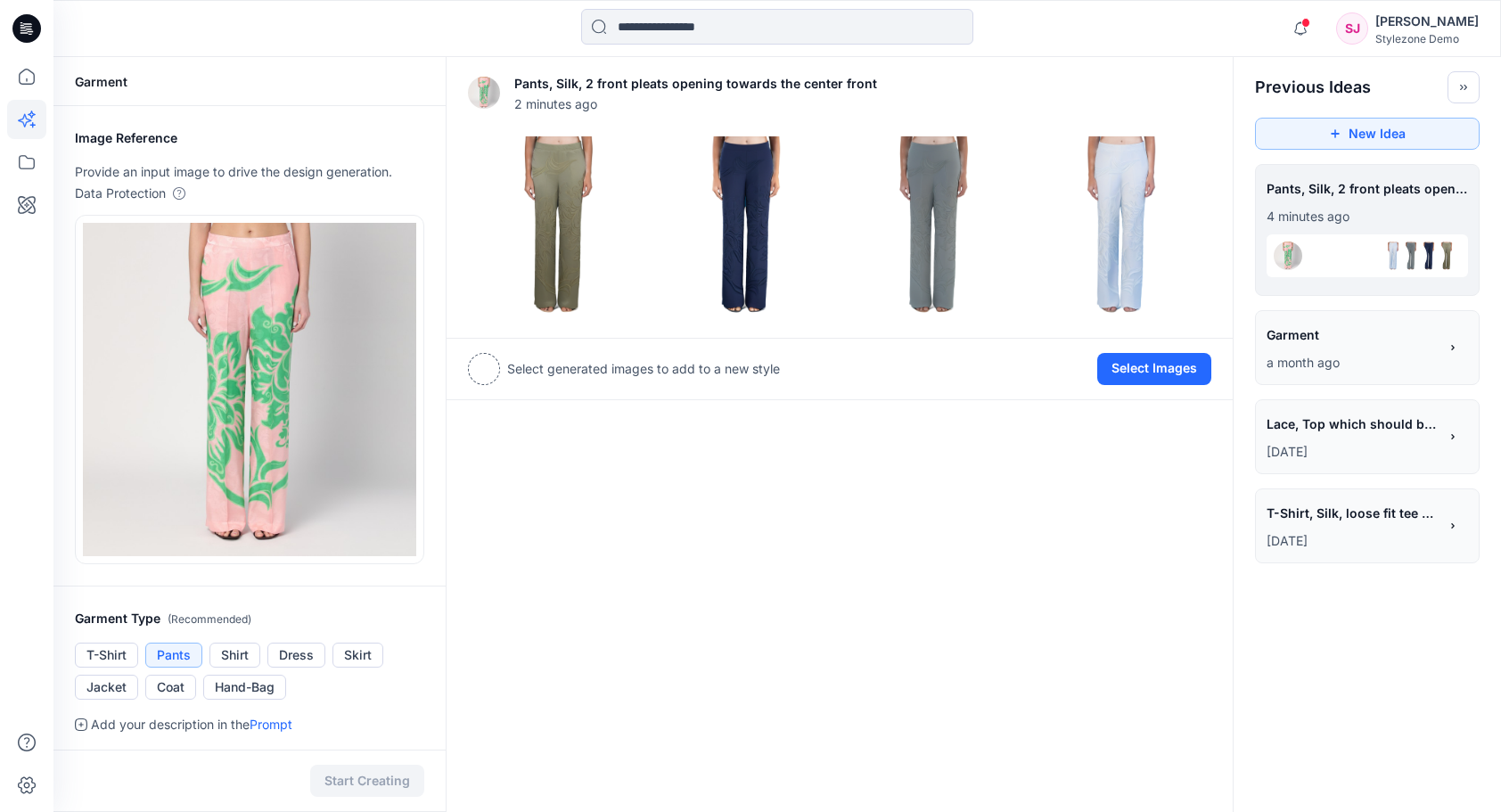
click at [1350, 248] on div at bounding box center [1367, 255] width 202 height 43
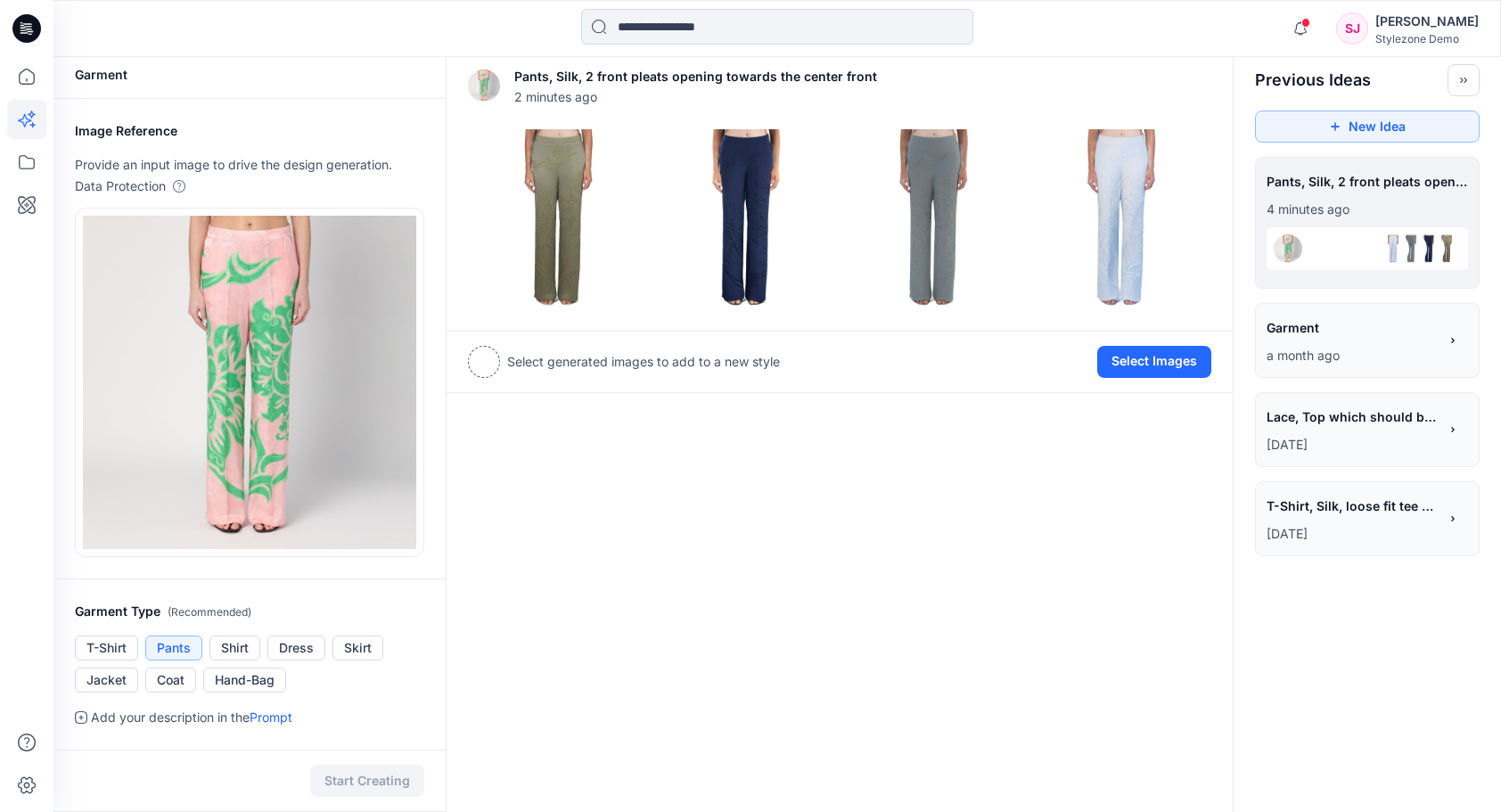
click at [1296, 252] on img at bounding box center [1288, 248] width 28 height 28
click at [1466, 252] on div at bounding box center [1367, 248] width 202 height 43
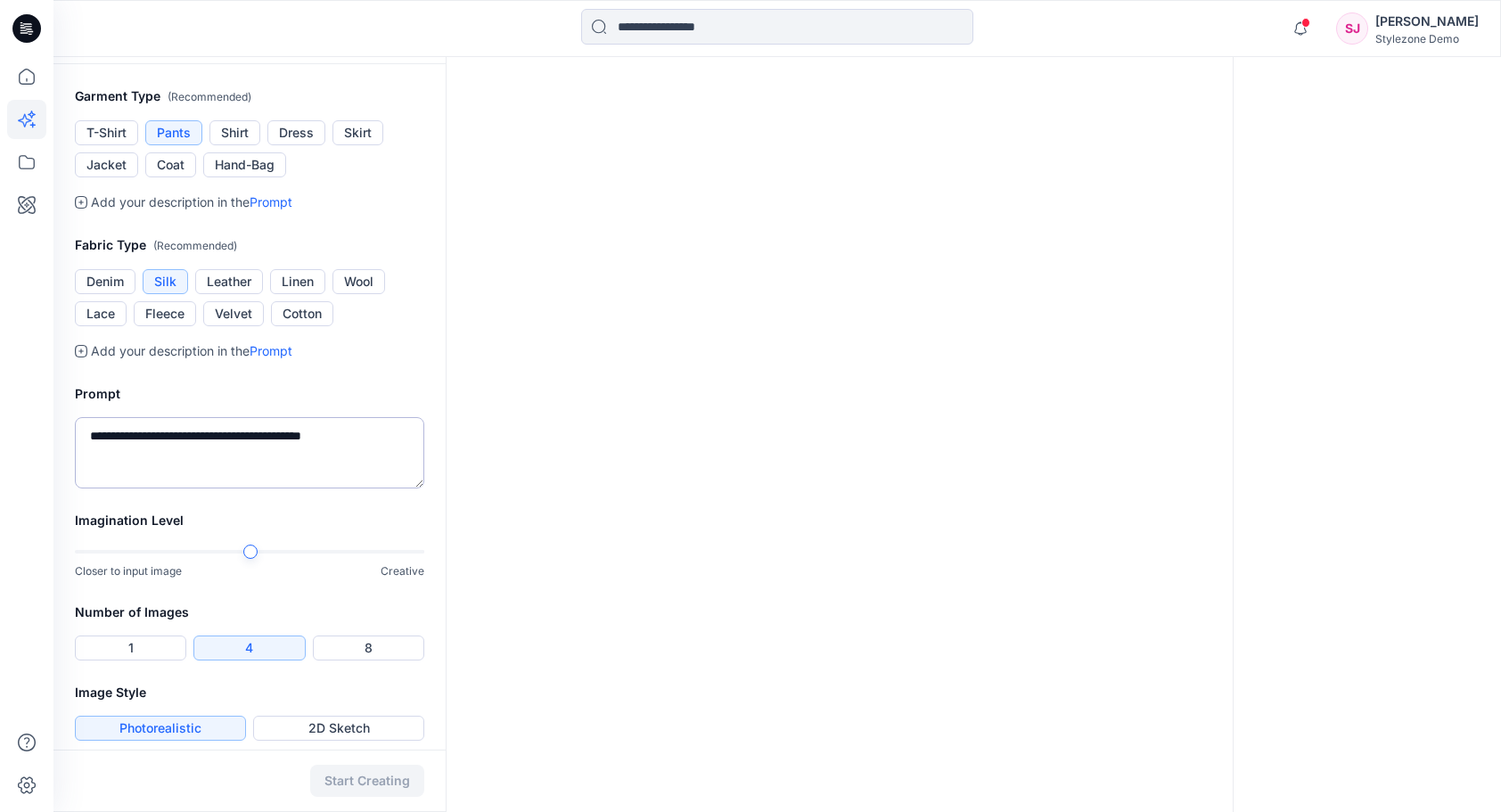
scroll to position [533, 0]
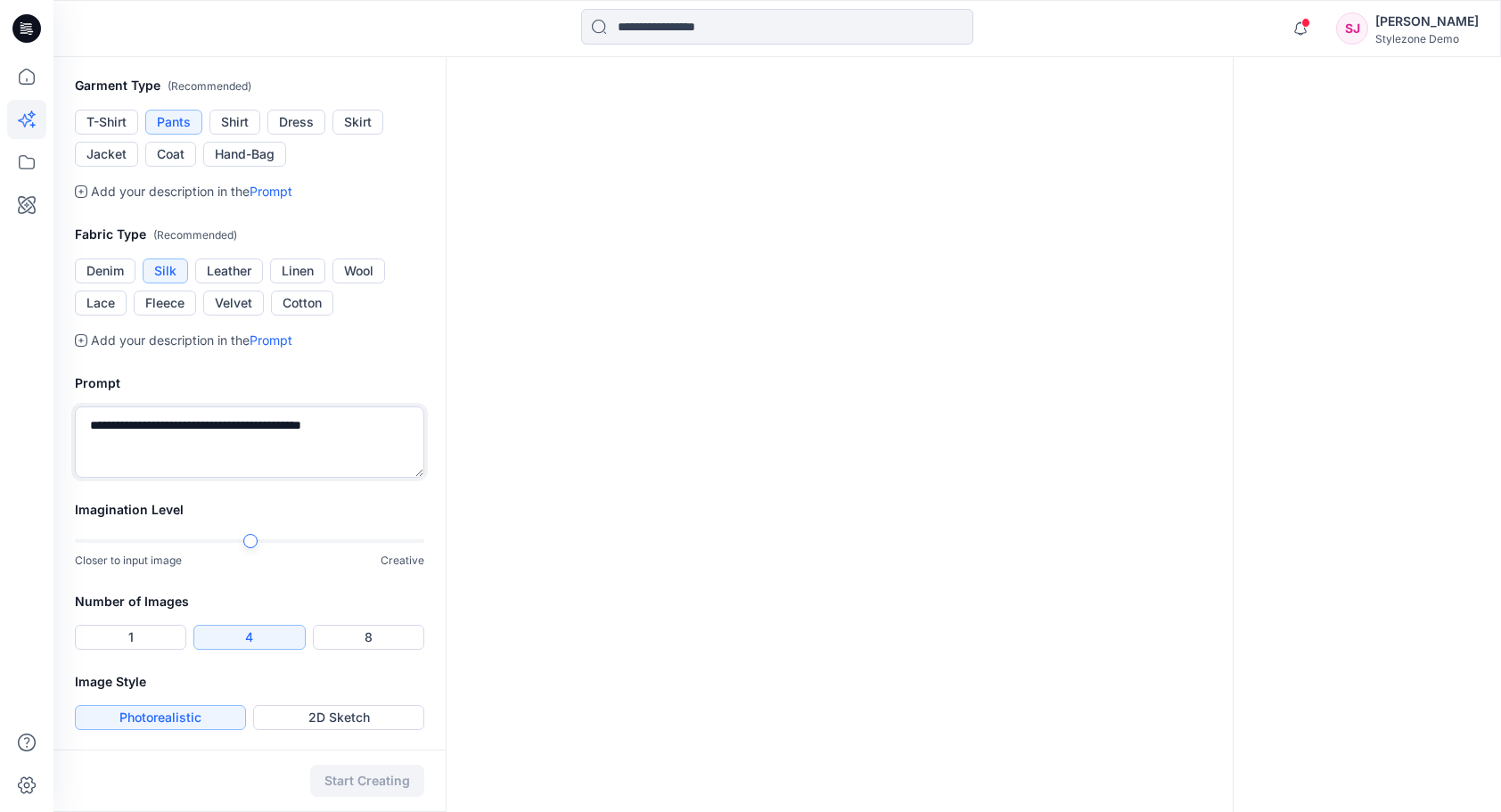
click at [392, 417] on textarea "**********" at bounding box center [249, 442] width 350 height 71
type textarea "**********"
click at [408, 781] on button "Start Creating" at bounding box center [367, 781] width 114 height 32
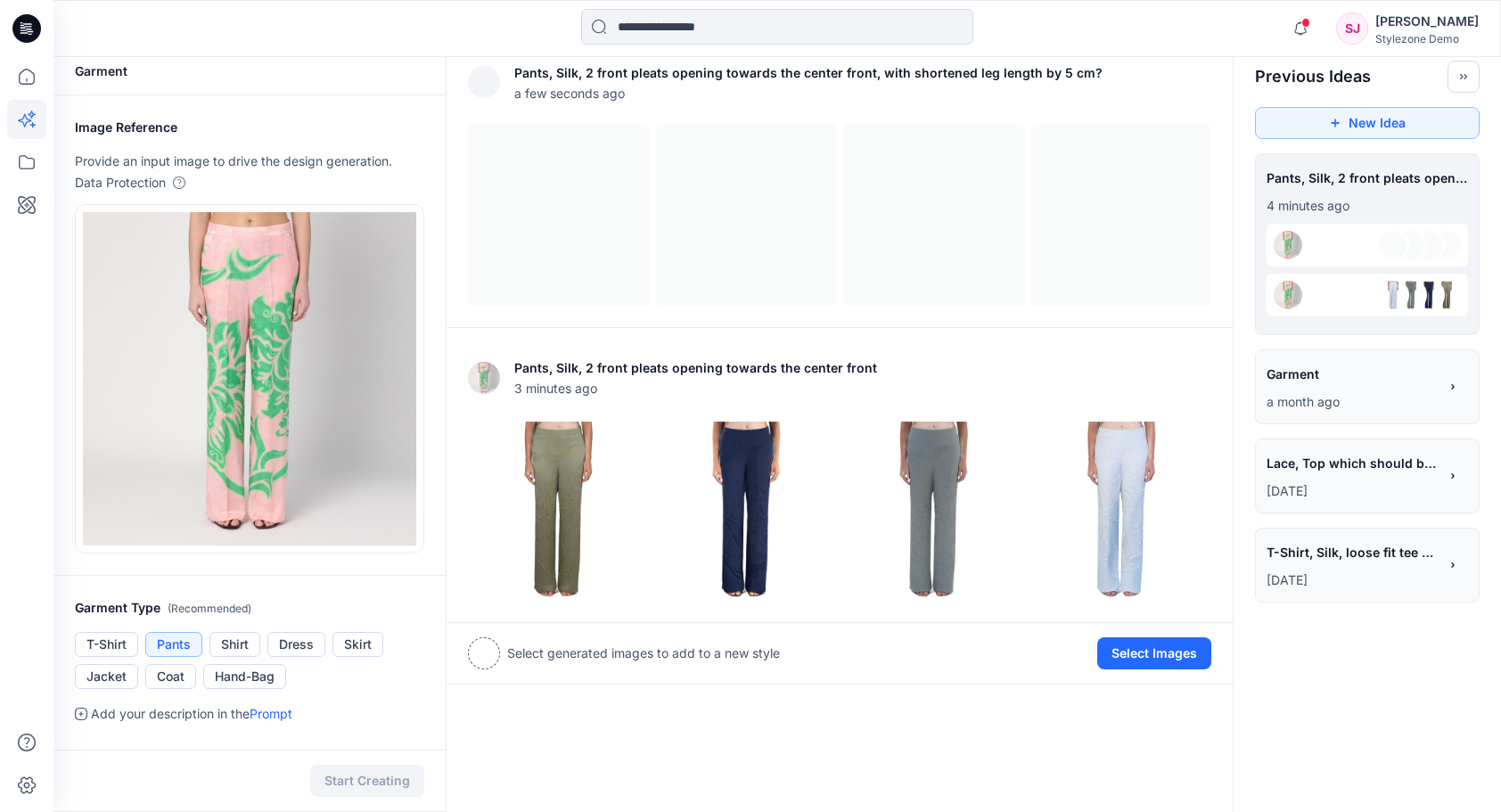
scroll to position [8, 0]
